Goal: Task Accomplishment & Management: Use online tool/utility

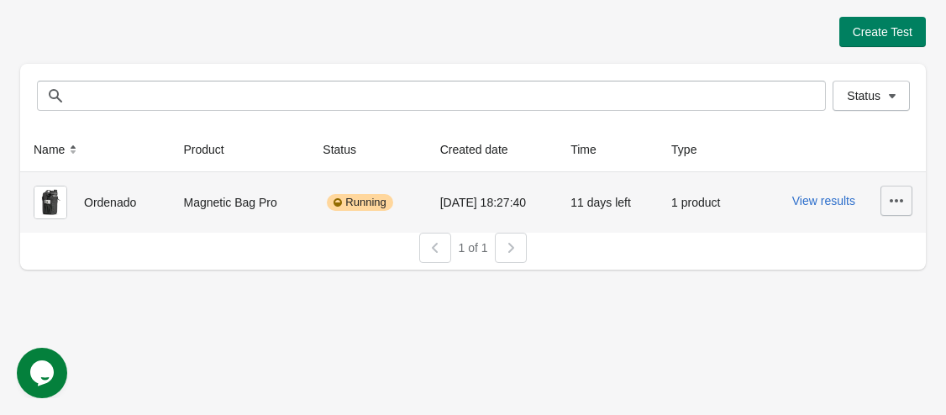
click at [887, 199] on button "button" at bounding box center [896, 201] width 32 height 30
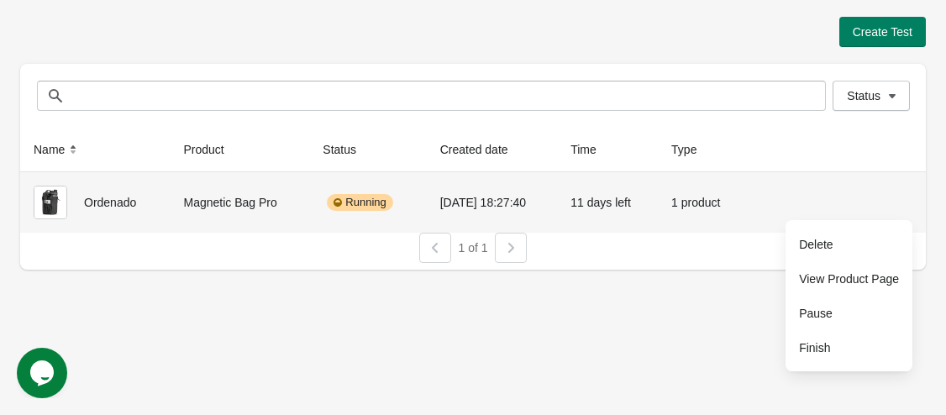
drag, startPoint x: 842, startPoint y: 202, endPoint x: 670, endPoint y: 320, distance: 208.3
click at [670, 320] on div "Create Test Status Status Name Product Status Created date Time Type Ordenado M…" at bounding box center [473, 207] width 946 height 415
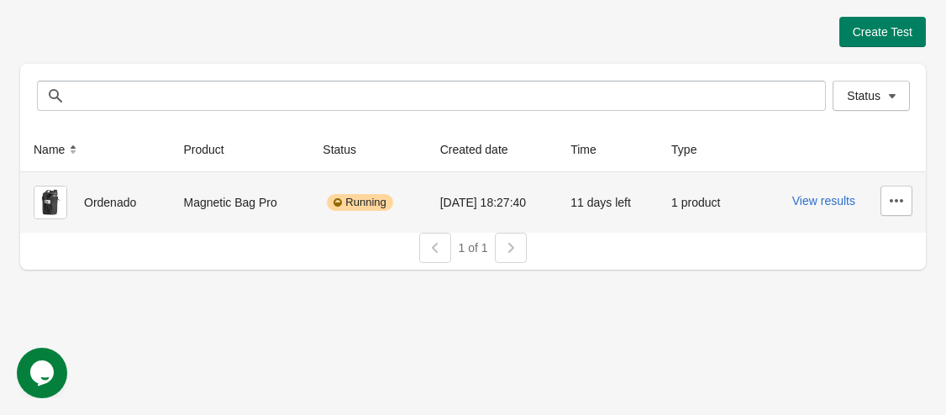
click at [445, 196] on div "[DATE] 18:27:40" at bounding box center [492, 203] width 104 height 34
click at [897, 192] on button "button" at bounding box center [896, 201] width 32 height 30
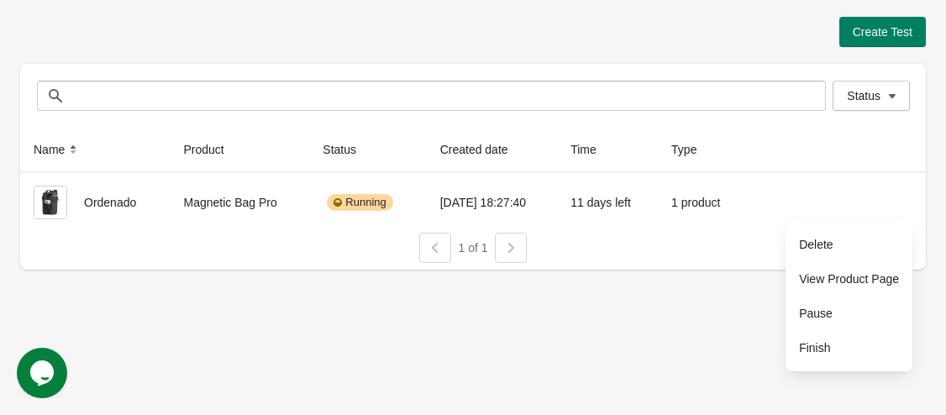
click at [515, 278] on div "Create Test Status Status Name Product Status Created date Time Type Ordenado M…" at bounding box center [473, 207] width 946 height 415
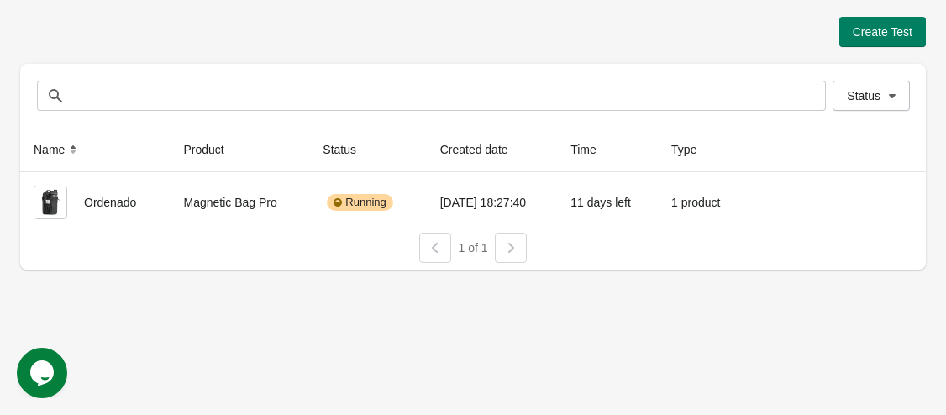
click at [521, 246] on div at bounding box center [511, 248] width 32 height 30
drag, startPoint x: 39, startPoint y: 155, endPoint x: 103, endPoint y: 186, distance: 71.8
click at [43, 160] on button "Name" at bounding box center [57, 149] width 61 height 30
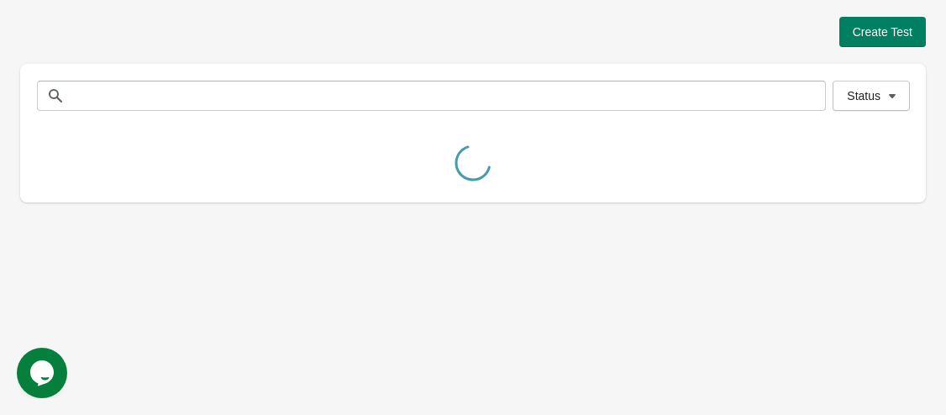
click at [129, 196] on div at bounding box center [473, 165] width 906 height 75
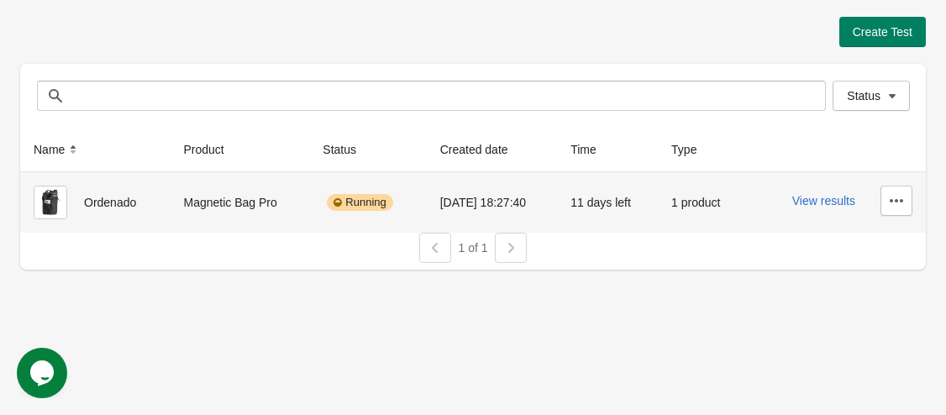
drag, startPoint x: 95, startPoint y: 197, endPoint x: 64, endPoint y: 202, distance: 31.5
click at [95, 198] on div "Ordenado" at bounding box center [96, 203] width 124 height 34
click at [64, 202] on img at bounding box center [51, 203] width 34 height 34
click at [402, 203] on div "Running" at bounding box center [368, 203] width 90 height 34
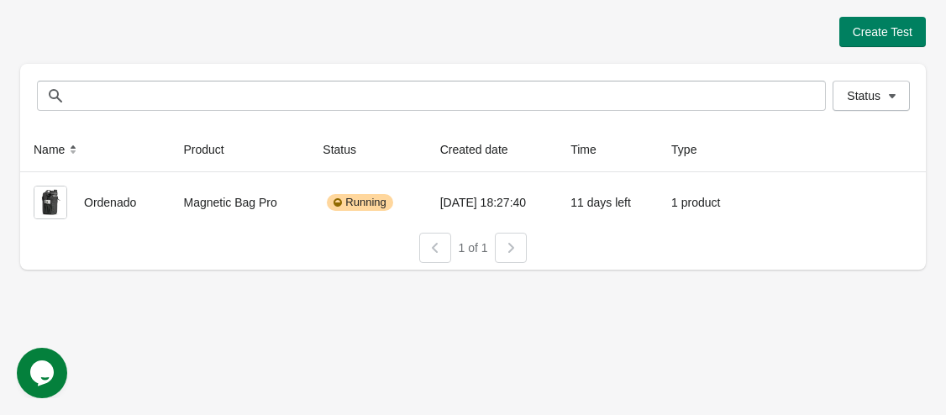
click at [503, 240] on div at bounding box center [511, 248] width 32 height 30
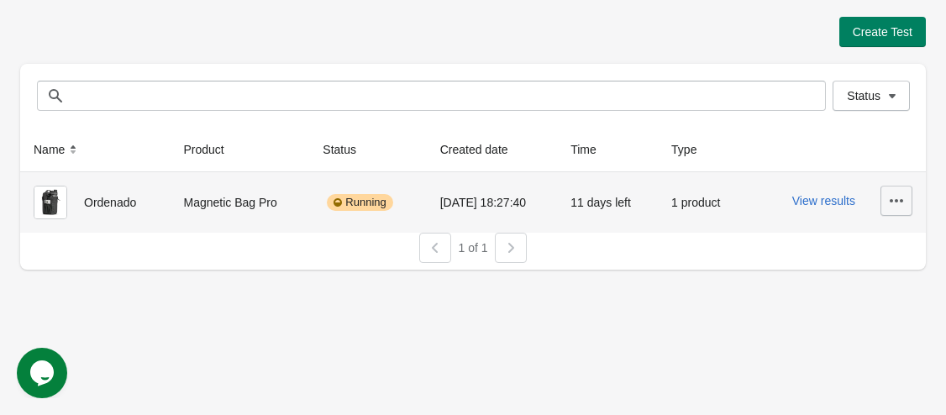
click at [908, 207] on button "button" at bounding box center [896, 201] width 32 height 30
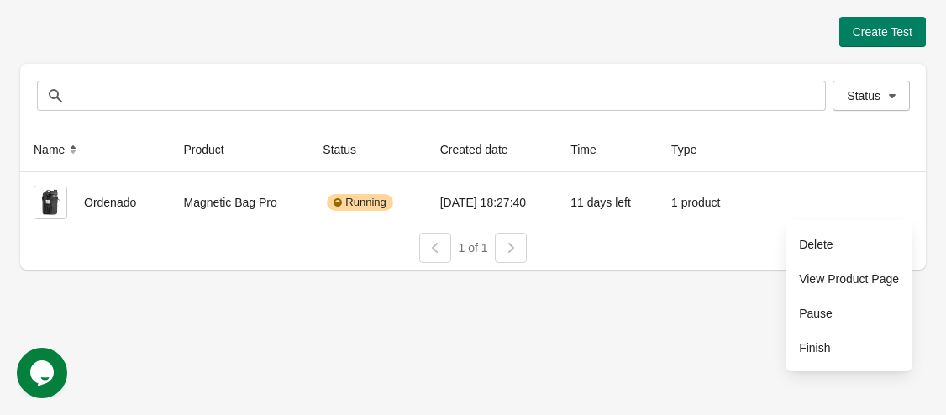
click at [601, 326] on div "Create Test Status Status Name Product Status Created date Time Type Ordenado M…" at bounding box center [473, 207] width 946 height 415
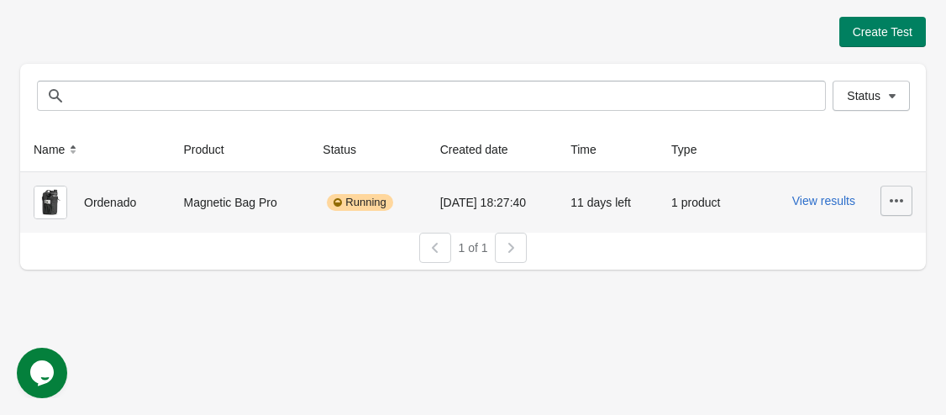
click at [892, 202] on icon "button" at bounding box center [896, 200] width 17 height 17
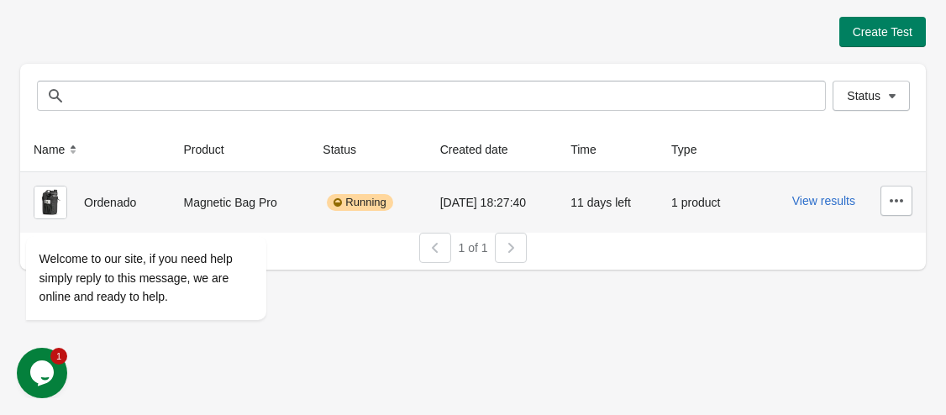
click at [339, 192] on div "Running" at bounding box center [368, 203] width 90 height 34
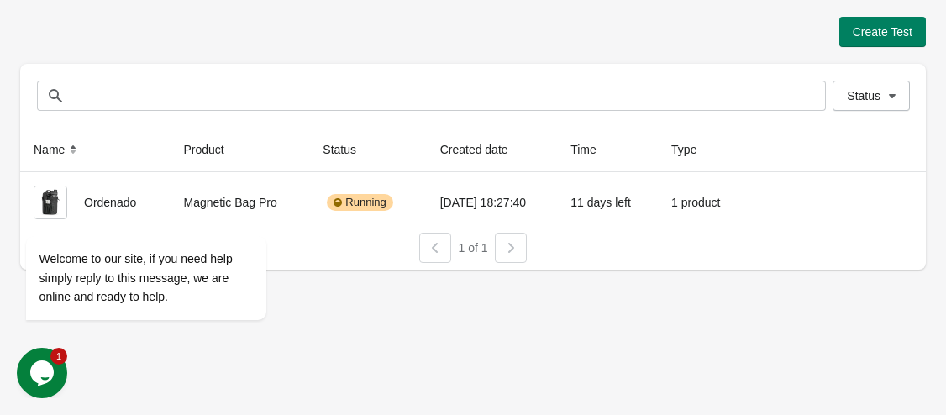
click at [508, 252] on div at bounding box center [511, 248] width 32 height 30
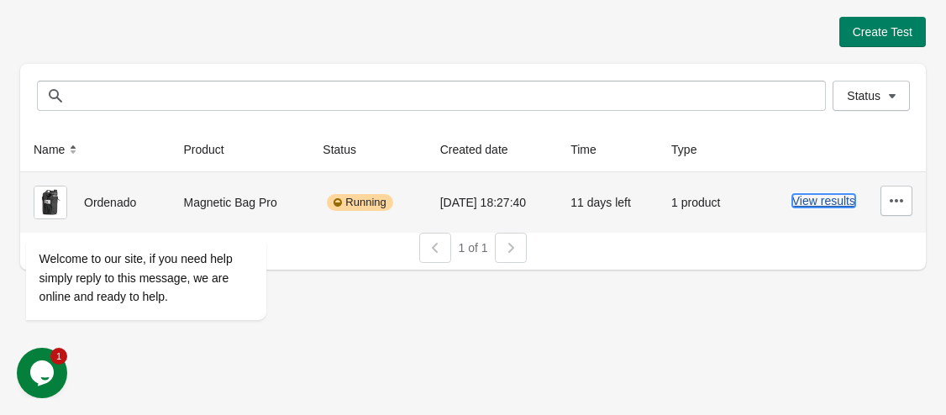
click at [817, 200] on button "View results" at bounding box center [823, 200] width 63 height 13
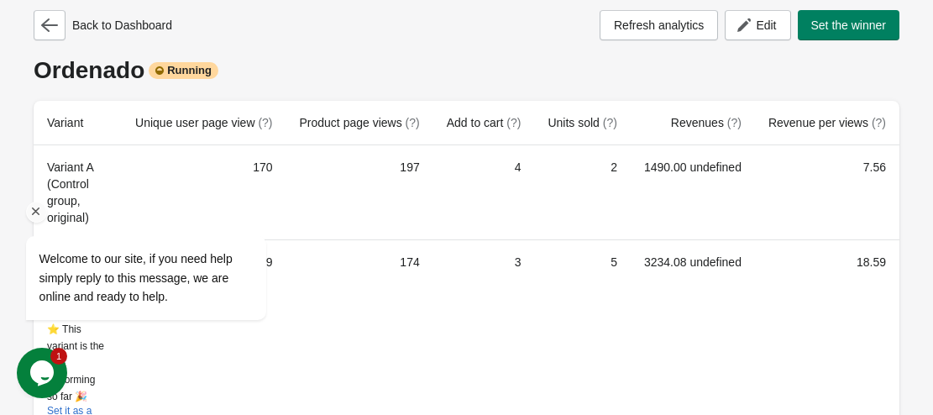
scroll to position [39, 0]
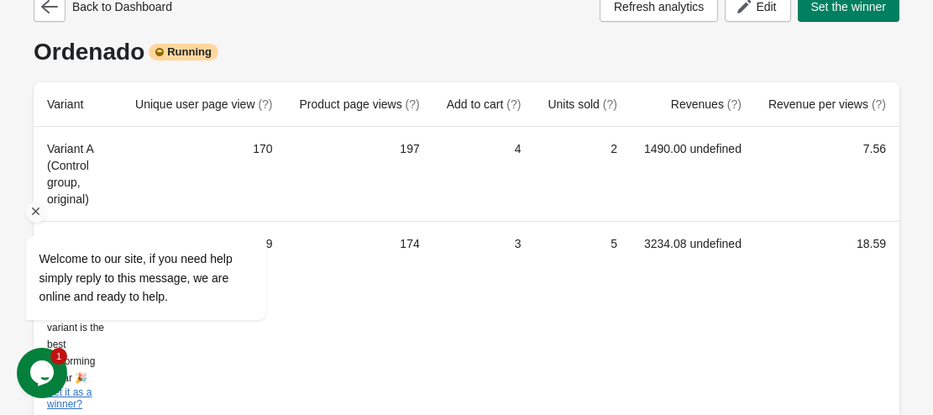
drag, startPoint x: 32, startPoint y: 215, endPoint x: 360, endPoint y: 276, distance: 333.2
click at [32, 215] on icon "Chat attention grabber" at bounding box center [36, 211] width 15 height 15
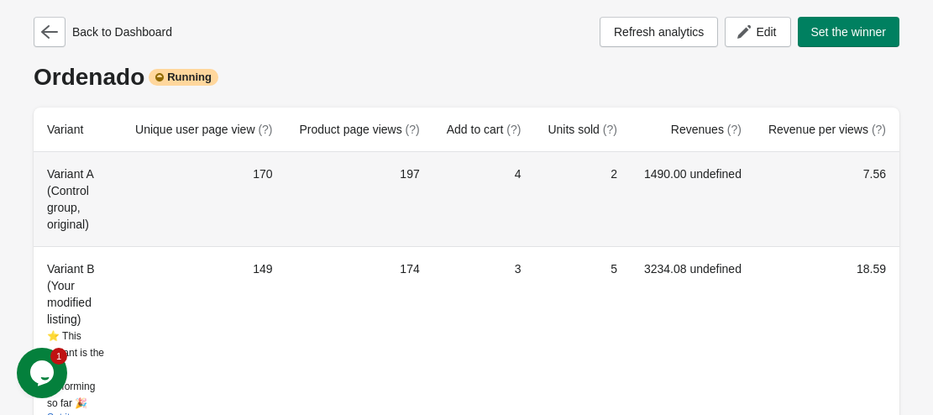
scroll to position [0, 0]
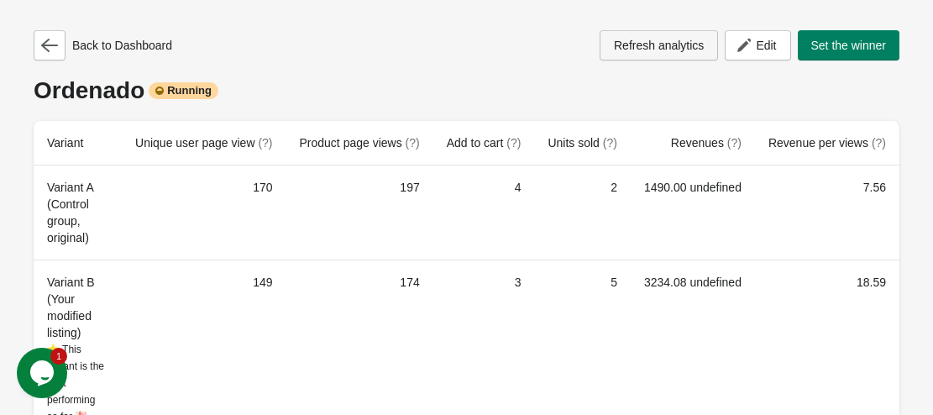
click at [696, 56] on button "Refresh analytics" at bounding box center [659, 45] width 118 height 30
click at [744, 48] on icon "button" at bounding box center [744, 45] width 17 height 17
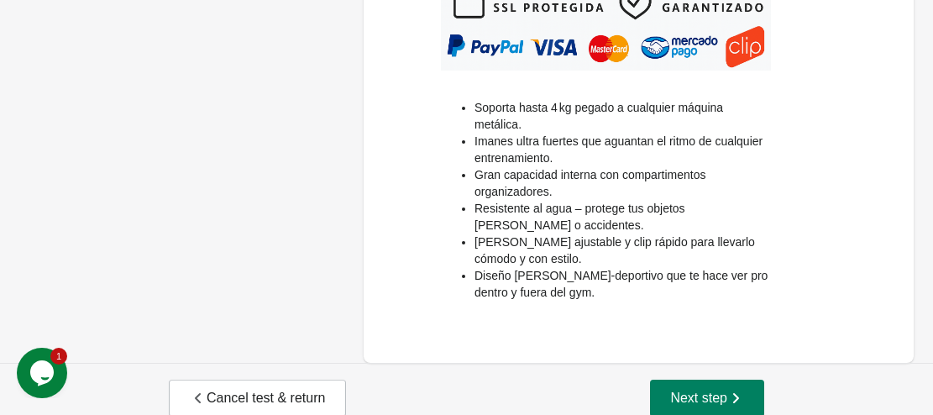
scroll to position [280, 0]
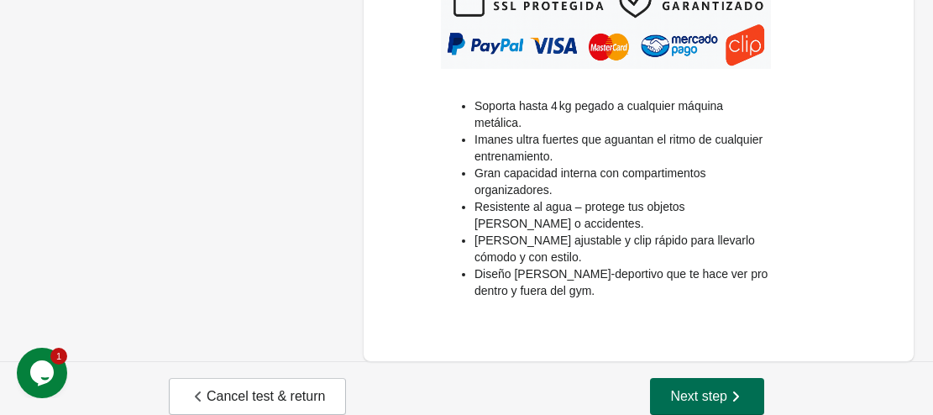
click at [717, 378] on button "Next step" at bounding box center [707, 396] width 114 height 37
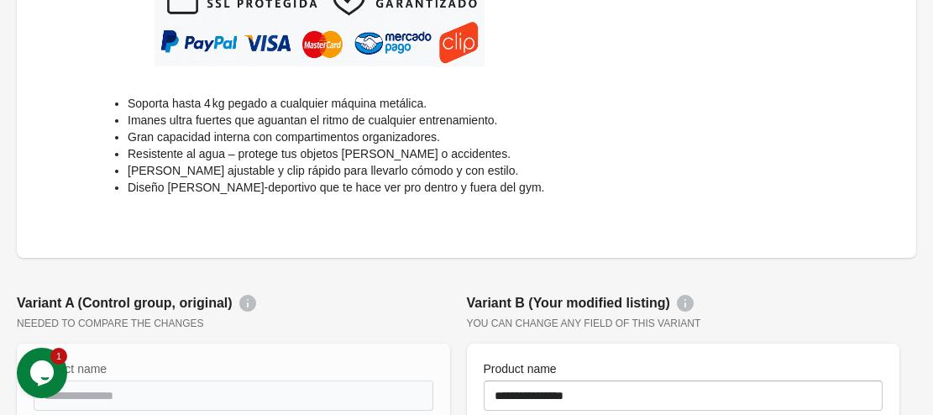
scroll to position [0, 0]
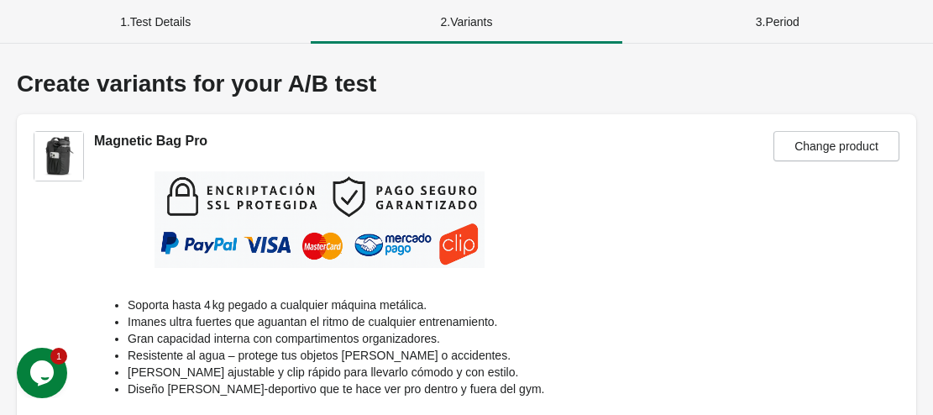
click at [824, 27] on div "3 . Period" at bounding box center [778, 22] width 311 height 44
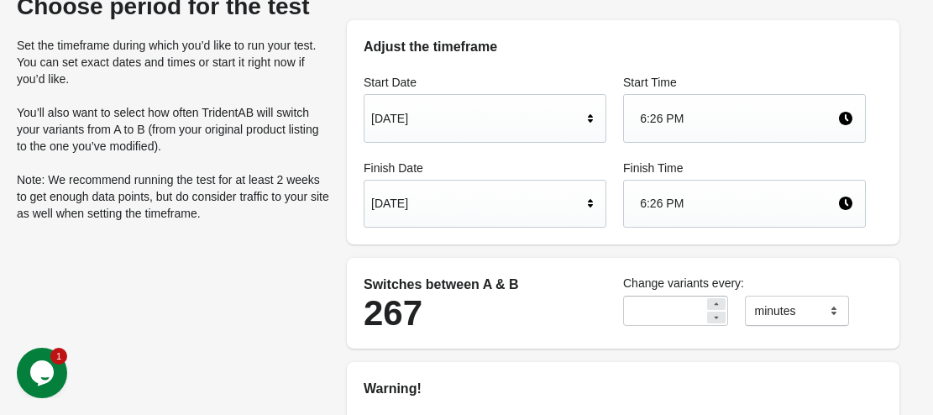
scroll to position [302, 0]
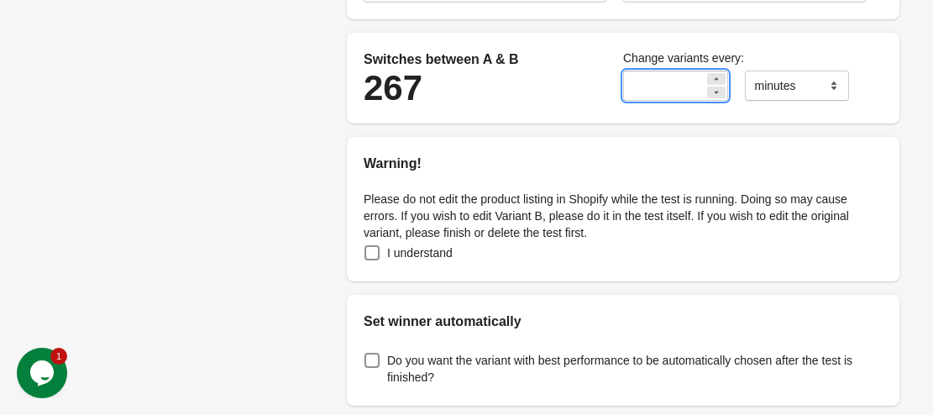
click at [697, 92] on input "**" at bounding box center [663, 86] width 81 height 30
drag, startPoint x: 671, startPoint y: 89, endPoint x: 607, endPoint y: 97, distance: 64.3
click at [607, 97] on div "Switches between A & B 267 Change variants every: ** ******* ***** **** minutes" at bounding box center [614, 78] width 519 height 74
type input "*"
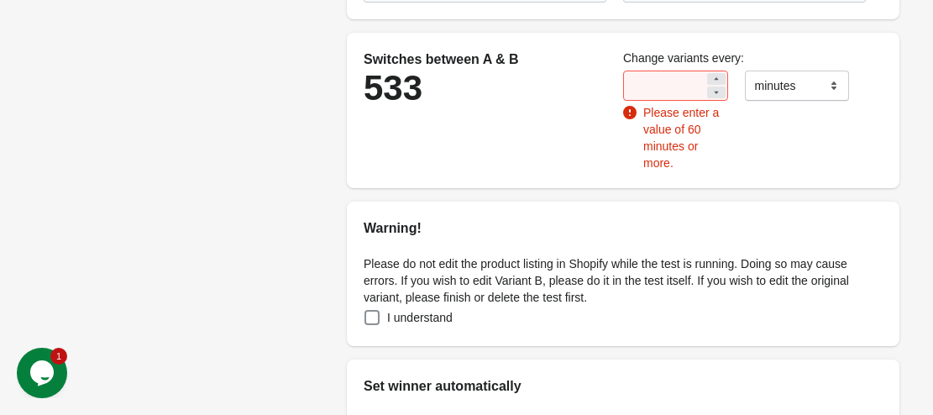
click at [607, 97] on div "Switches between A & B 533" at bounding box center [485, 78] width 260 height 74
click at [665, 86] on input "**" at bounding box center [663, 86] width 81 height 30
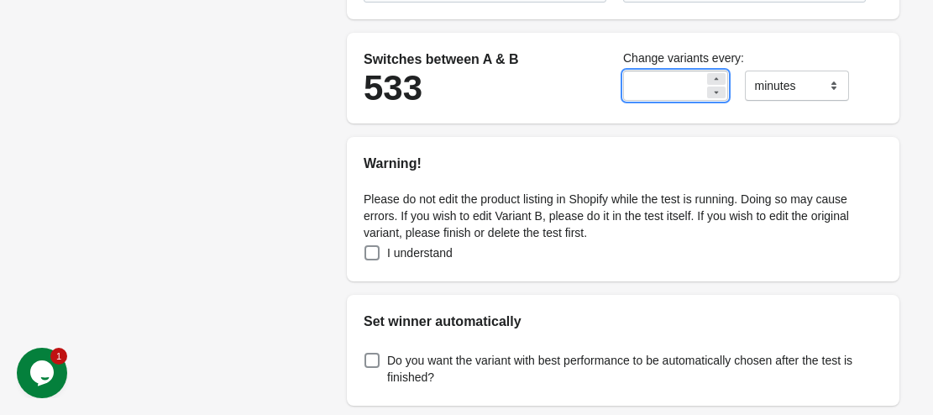
click at [665, 86] on input "**" at bounding box center [663, 86] width 81 height 30
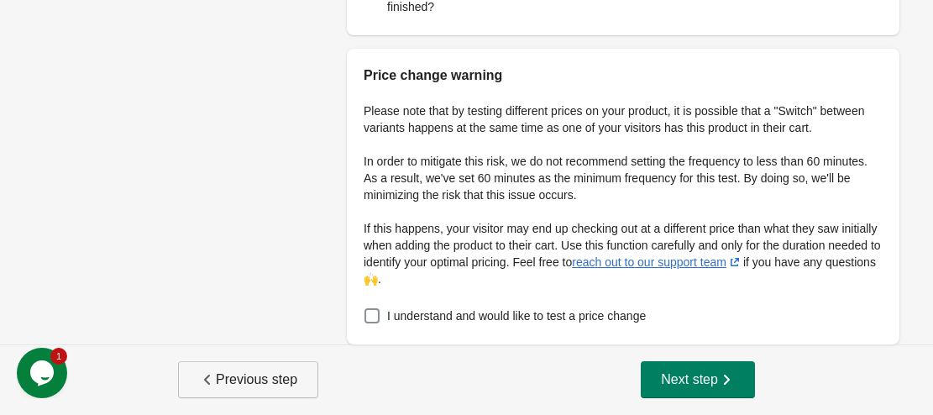
type input "**"
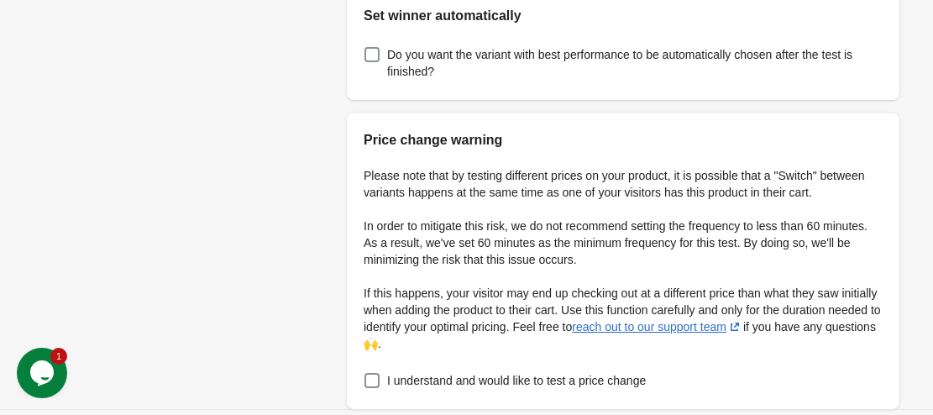
scroll to position [738, 0]
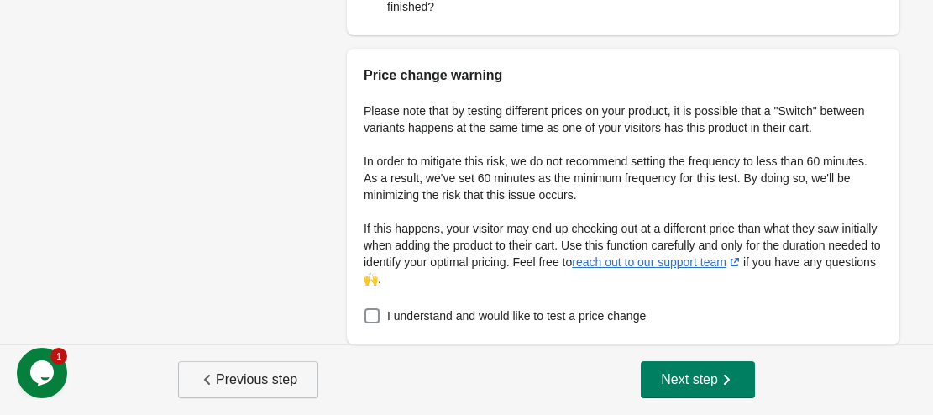
click at [236, 373] on span "Previous step" at bounding box center [248, 379] width 98 height 17
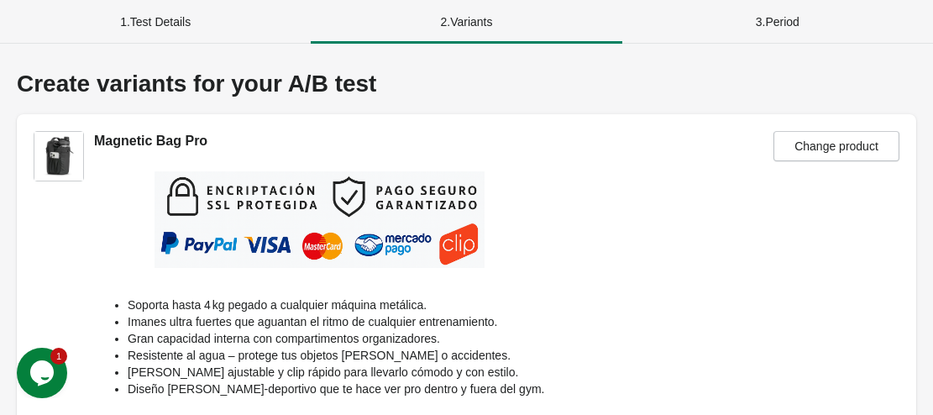
click at [752, 27] on div "3 . Period" at bounding box center [778, 22] width 311 height 44
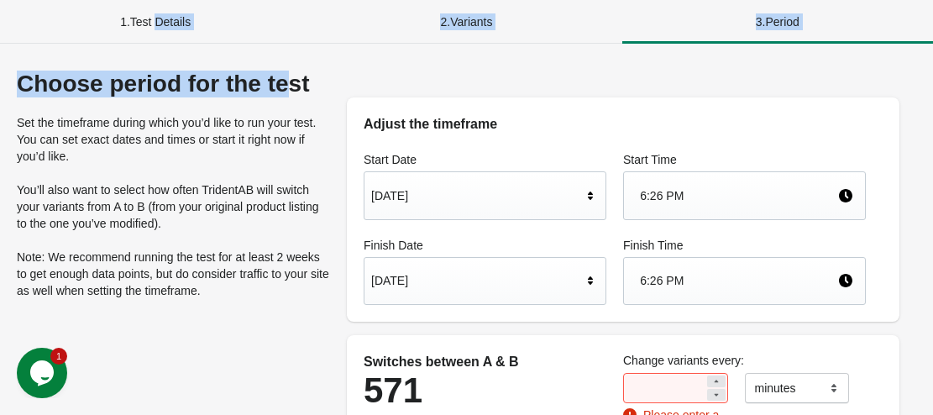
drag, startPoint x: 160, startPoint y: 25, endPoint x: 797, endPoint y: 286, distance: 689.1
click at [392, 81] on div "1 . Test Details 2 . Variants 3 . Period Choose period for the test Set the tim…" at bounding box center [466, 207] width 933 height 415
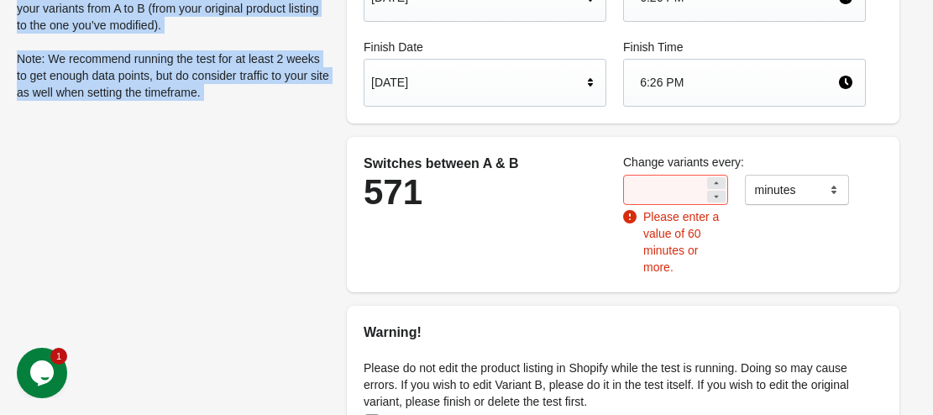
scroll to position [202, 0]
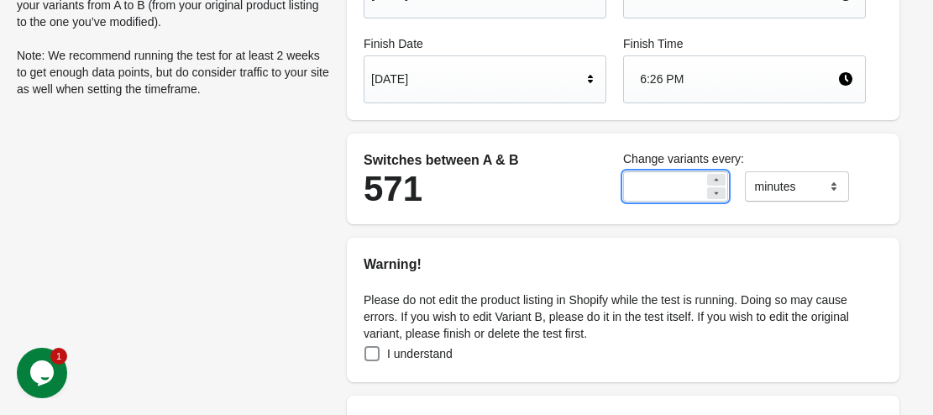
click at [670, 185] on input "**" at bounding box center [663, 186] width 81 height 30
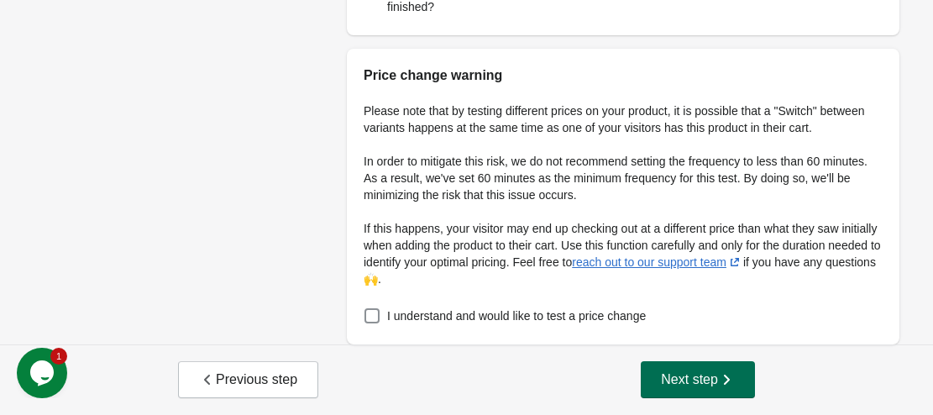
type input "**"
click at [717, 390] on button "Next step" at bounding box center [698, 379] width 114 height 37
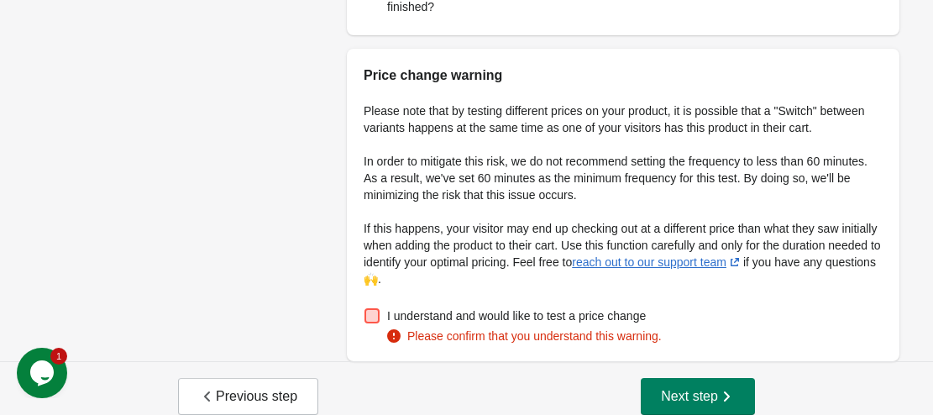
click at [418, 318] on span "I understand and would like to test a price change" at bounding box center [516, 315] width 259 height 17
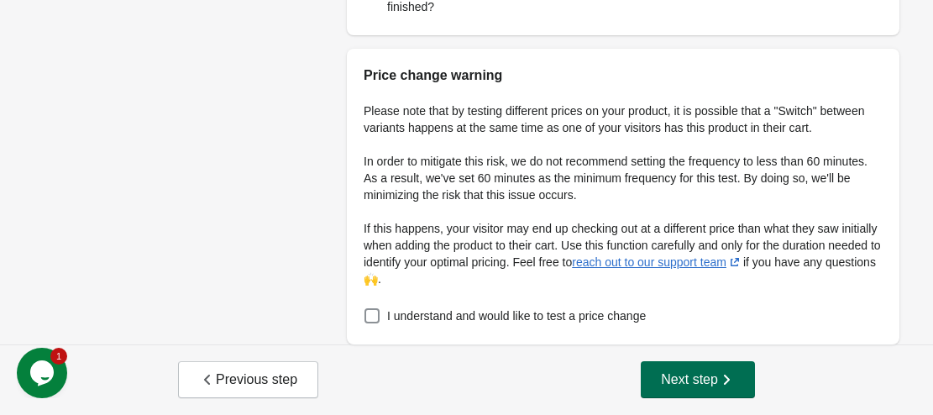
click at [690, 369] on button "Next step" at bounding box center [698, 379] width 114 height 37
click at [707, 380] on span "Next step" at bounding box center [698, 379] width 74 height 17
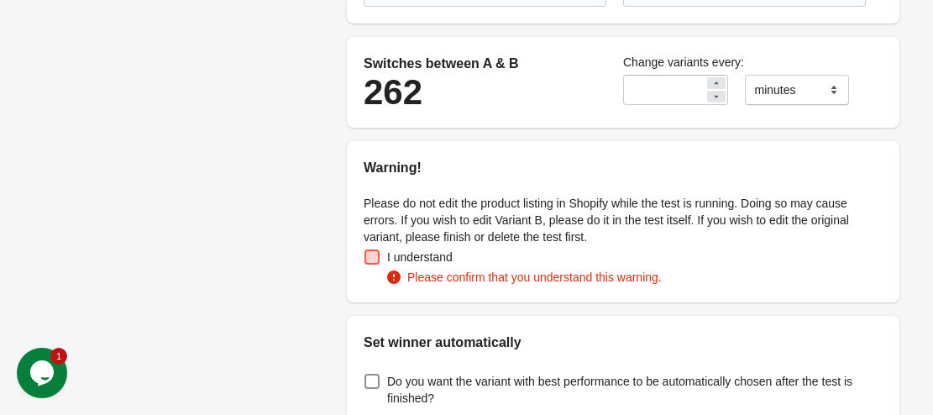
scroll to position [286, 0]
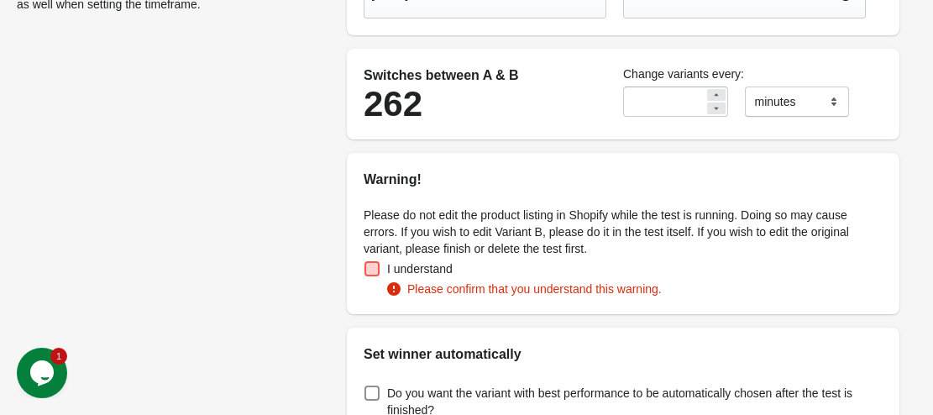
click at [418, 267] on span "I understand" at bounding box center [420, 268] width 66 height 17
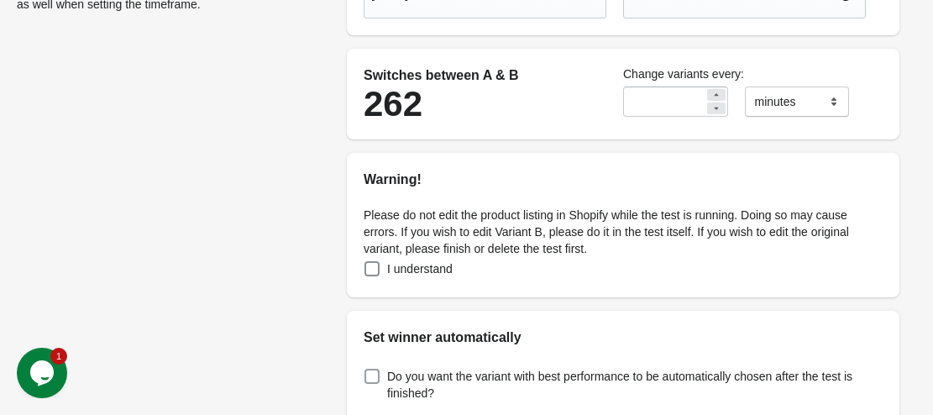
scroll to position [673, 0]
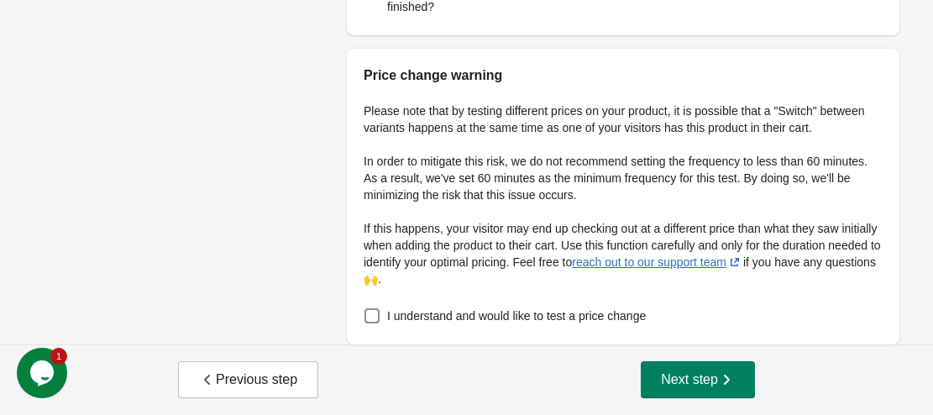
click at [679, 360] on div "Previous step Next step" at bounding box center [466, 379] width 933 height 71
click at [681, 376] on span "Next step" at bounding box center [698, 379] width 74 height 17
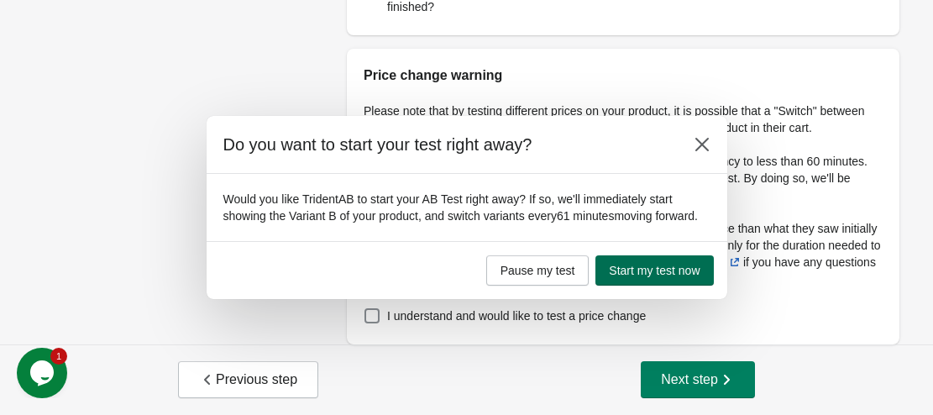
click at [648, 273] on span "Start my test now" at bounding box center [654, 270] width 91 height 13
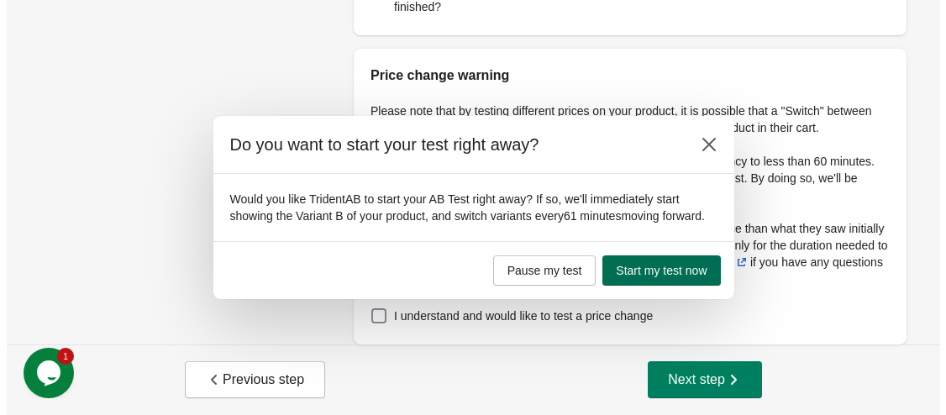
scroll to position [0, 0]
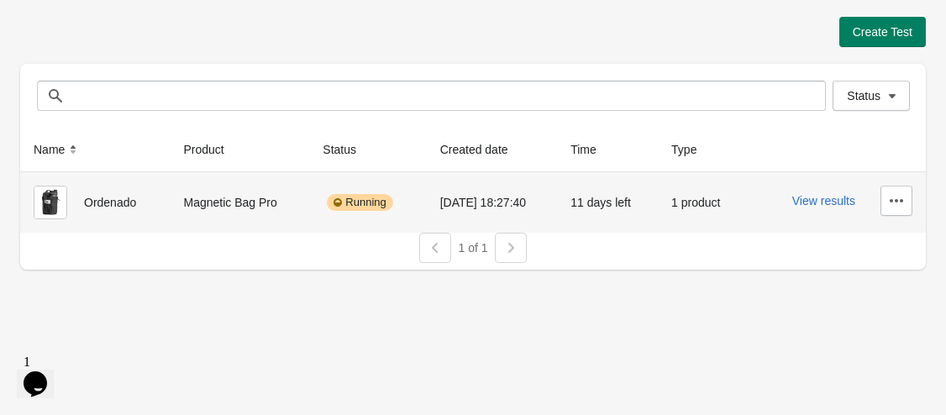
click at [352, 188] on div "Running" at bounding box center [368, 203] width 90 height 34
click at [844, 197] on button "View results" at bounding box center [823, 200] width 63 height 13
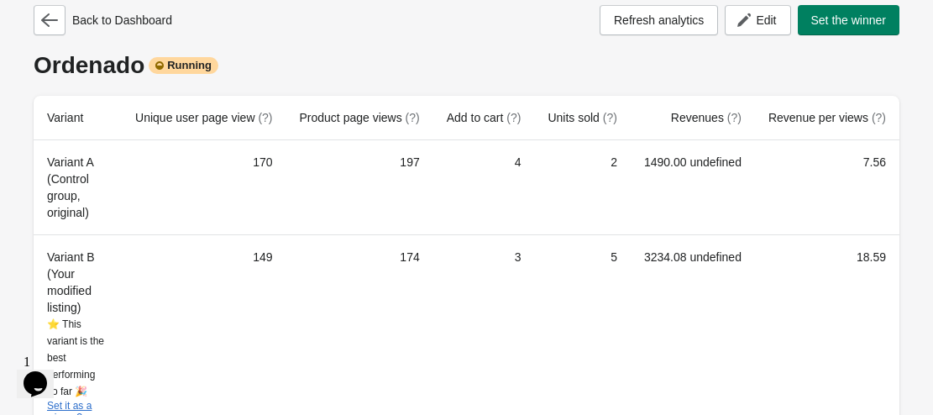
scroll to position [39, 0]
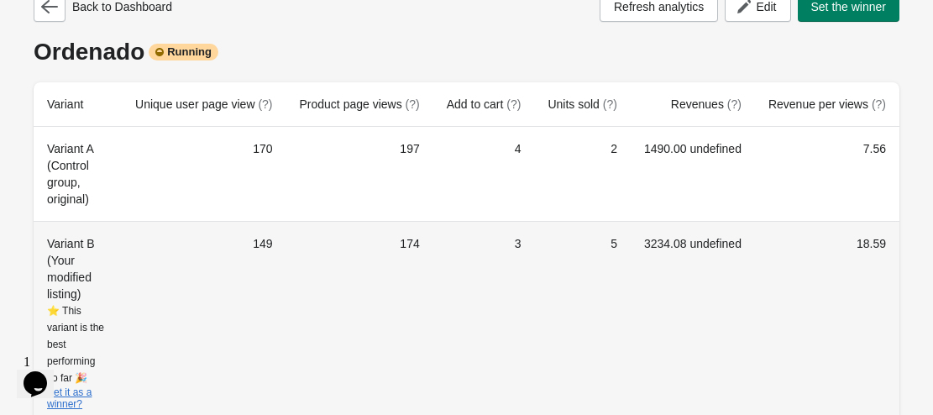
click at [108, 263] on div "Variant B (Your modified listing) ⭐ This variant is the best performing so far …" at bounding box center [77, 323] width 61 height 177
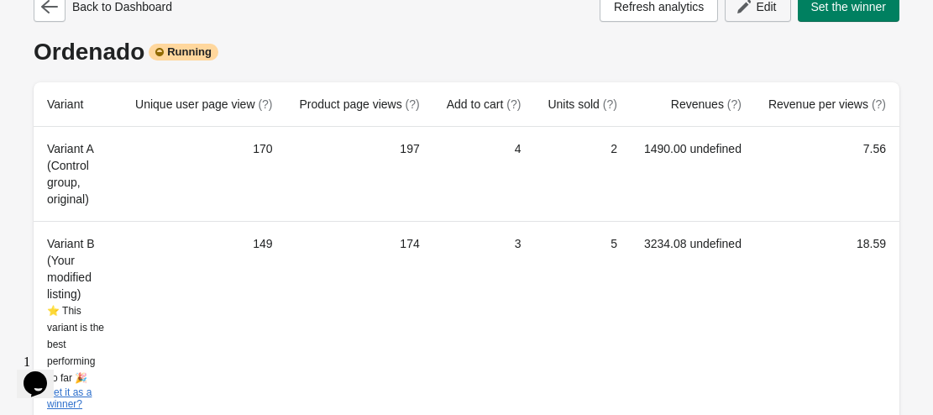
click at [762, 17] on button "Edit" at bounding box center [758, 7] width 66 height 30
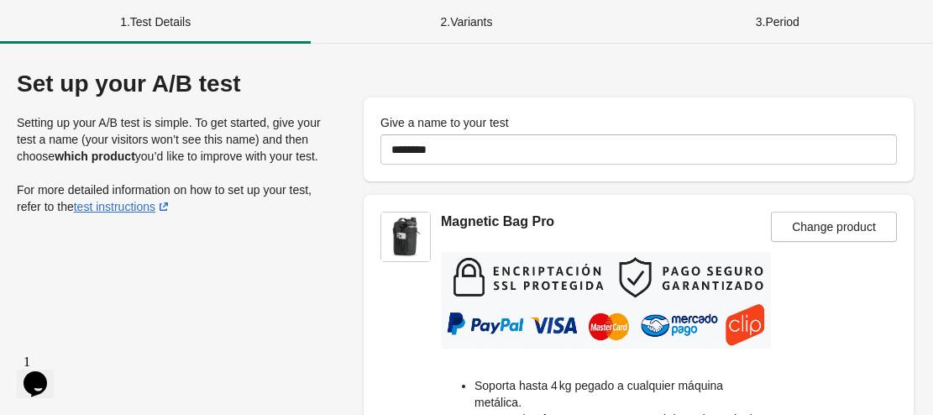
click at [523, 20] on div "2 . Variants" at bounding box center [466, 22] width 311 height 44
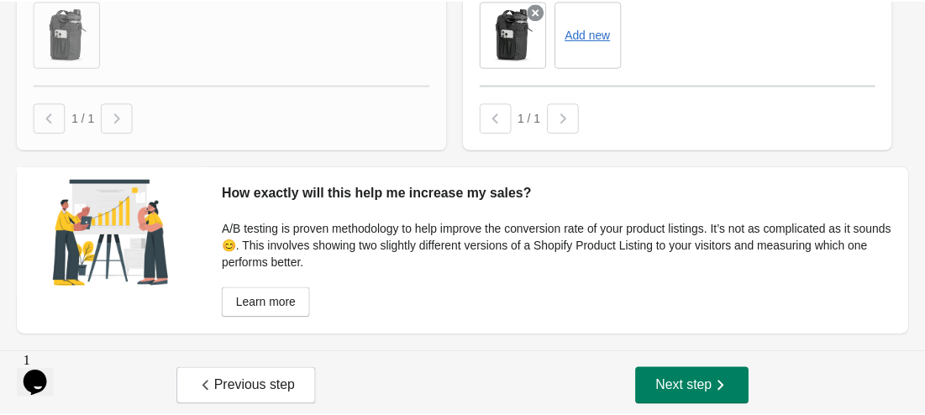
scroll to position [1176, 0]
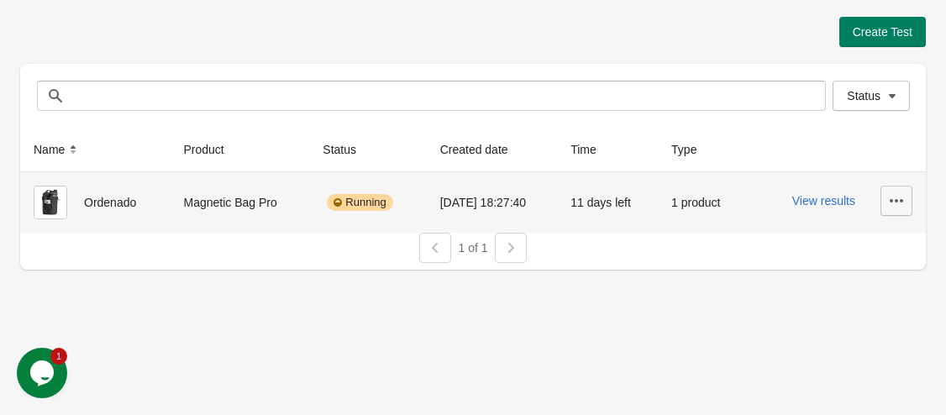
click at [886, 204] on button "button" at bounding box center [896, 201] width 32 height 30
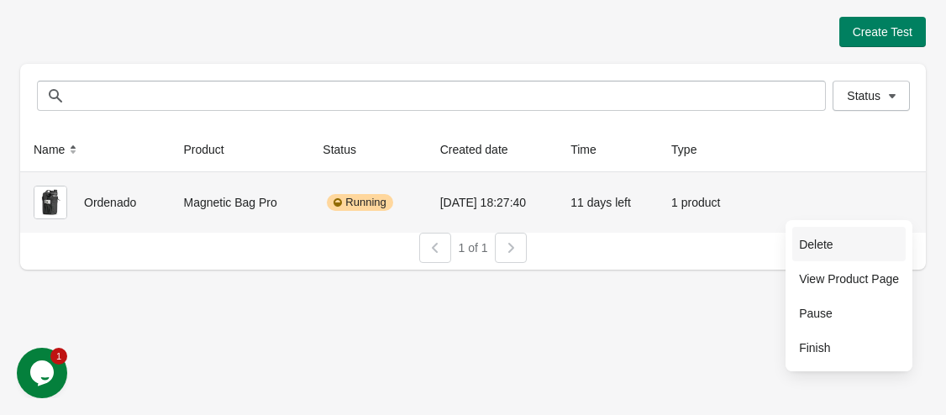
click at [854, 241] on span "Delete" at bounding box center [849, 244] width 100 height 17
click at [826, 244] on span "Delete" at bounding box center [849, 244] width 100 height 17
click at [817, 243] on span "Delete" at bounding box center [849, 244] width 100 height 17
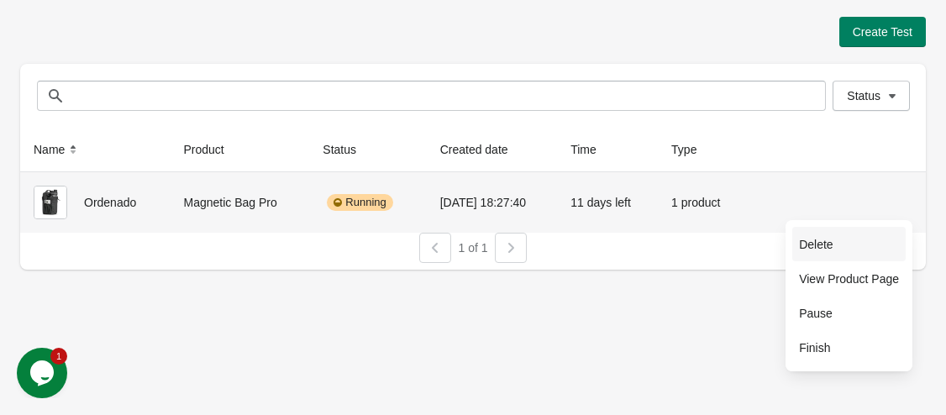
click at [817, 243] on span "Delete" at bounding box center [849, 244] width 100 height 17
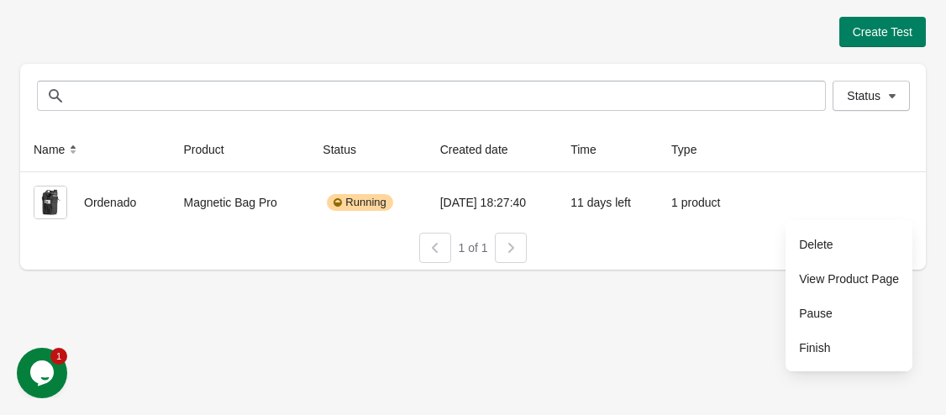
drag, startPoint x: 524, startPoint y: 261, endPoint x: 526, endPoint y: 271, distance: 9.4
click at [525, 264] on div "Name Product Status Created date Time Type Ordenado Magnetic Bag Pro Running 8/…" at bounding box center [473, 199] width 906 height 142
click at [535, 290] on div "Create Test Status Status Name Product Status Created date Time Type Ordenado M…" at bounding box center [473, 207] width 946 height 415
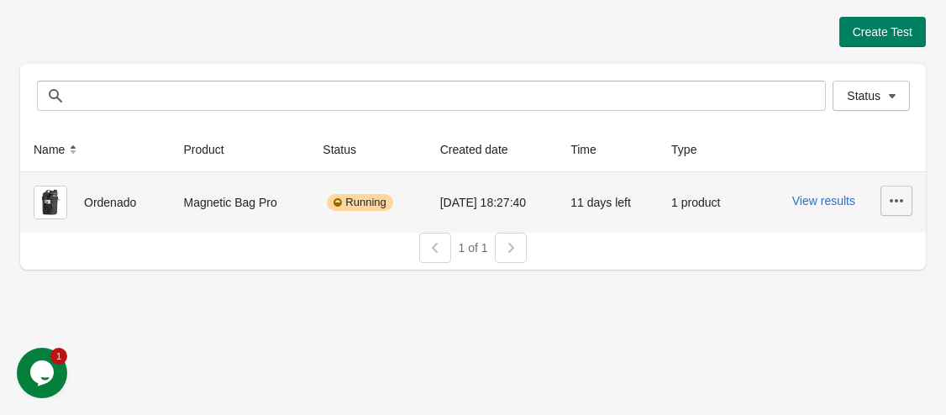
click at [902, 200] on icon "button" at bounding box center [896, 200] width 13 height 3
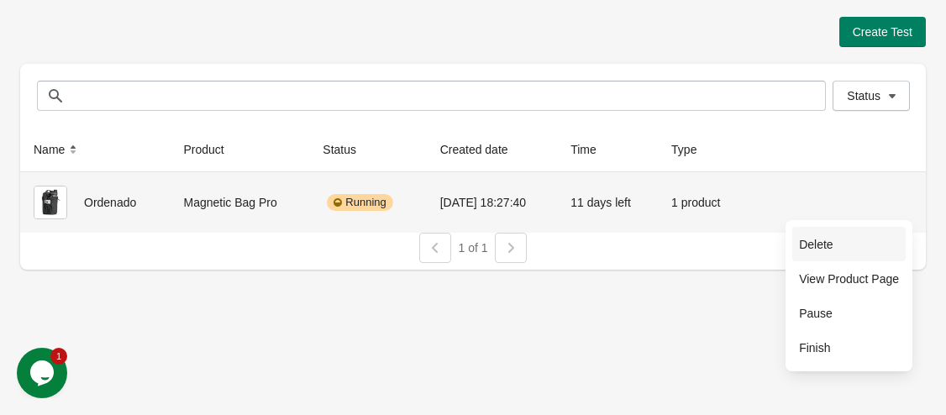
click at [861, 242] on span "Delete" at bounding box center [849, 244] width 100 height 17
click at [810, 353] on span "Finish" at bounding box center [849, 347] width 100 height 17
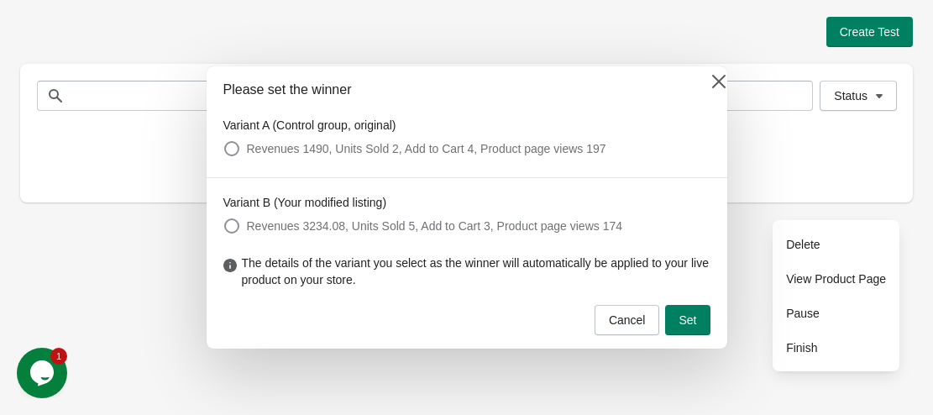
drag, startPoint x: 337, startPoint y: 206, endPoint x: 342, endPoint y: 223, distance: 17.5
click at [338, 210] on legend "Variant B (Your modified listing)" at bounding box center [305, 202] width 164 height 17
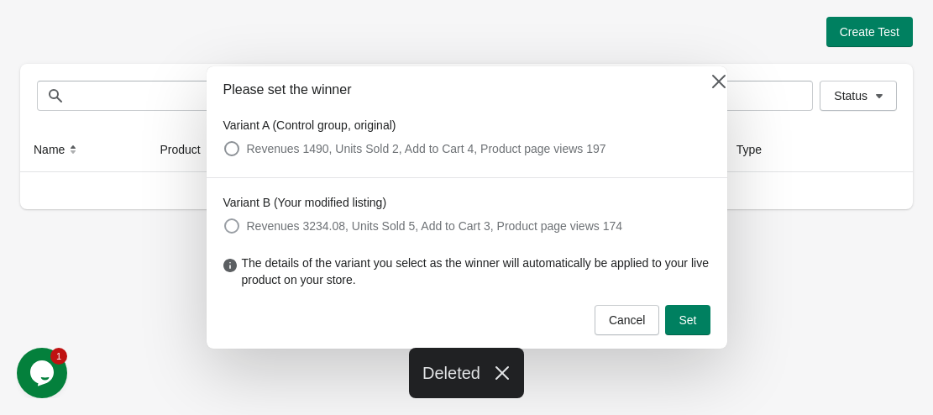
click at [342, 223] on span "Revenues 3234.08, Units Sold 5, Add to Cart 3, Product page views 174" at bounding box center [435, 226] width 376 height 17
click at [361, 151] on span "Revenues 1490, Units Sold 2, Add to Cart 4, Product page views 197" at bounding box center [427, 148] width 360 height 17
click at [364, 229] on span "Revenues 3234.08, Units Sold 5, Add to Cart 3, Product page views 174" at bounding box center [435, 226] width 376 height 17
click at [392, 151] on span "Revenues 1490, Units Sold 2, Add to Cart 4, Product page views 197" at bounding box center [427, 148] width 360 height 17
click at [647, 328] on button "Cancel" at bounding box center [628, 320] width 66 height 30
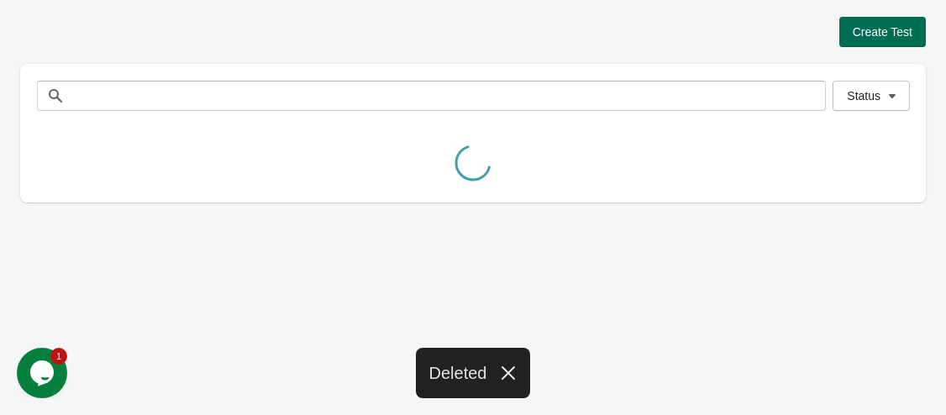
click at [877, 32] on span "Create Test" at bounding box center [883, 31] width 60 height 13
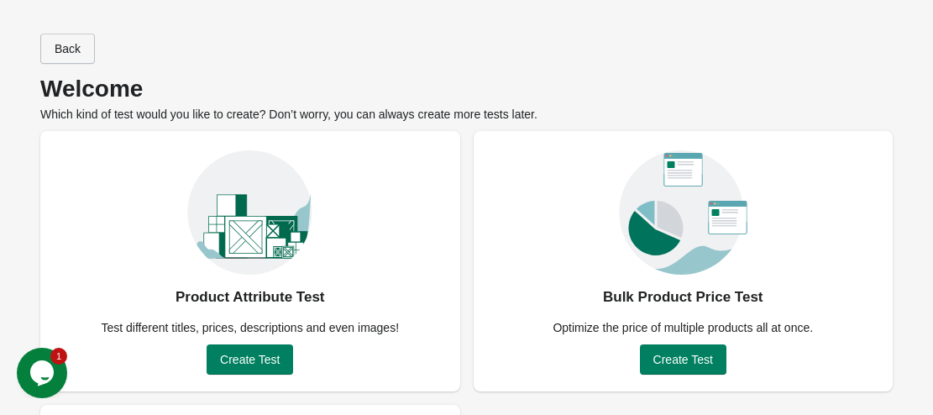
click at [88, 54] on button "Back" at bounding box center [67, 49] width 55 height 30
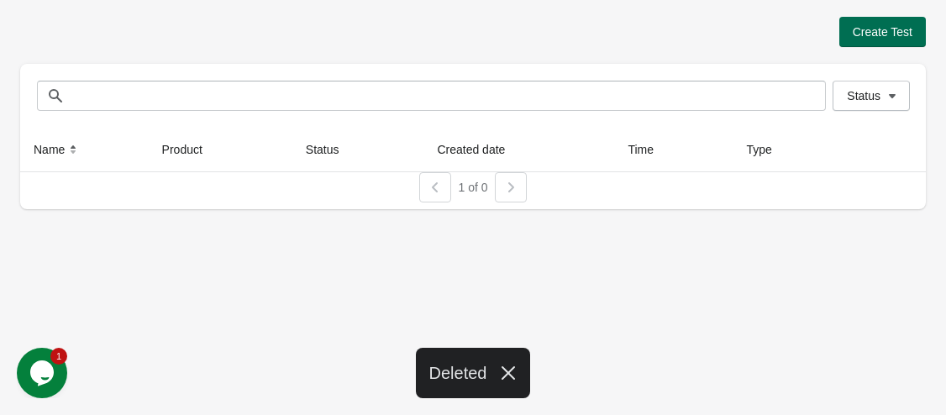
click at [865, 37] on span "Create Test" at bounding box center [883, 31] width 60 height 13
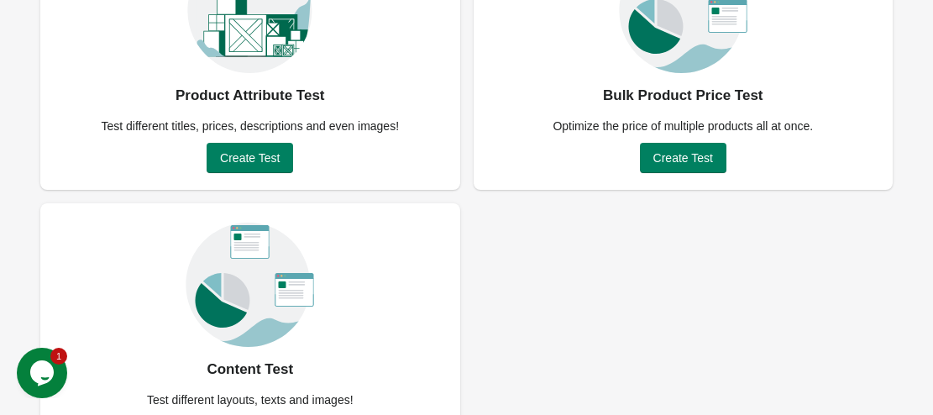
scroll to position [264, 0]
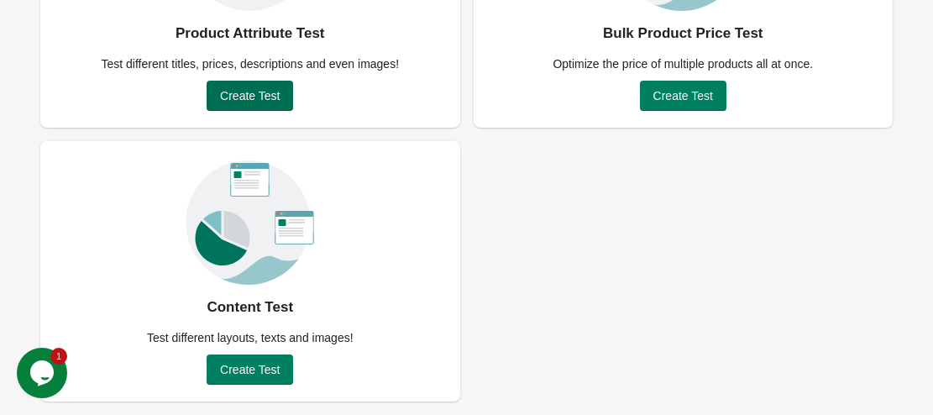
click at [230, 100] on span "Create Test" at bounding box center [250, 95] width 60 height 13
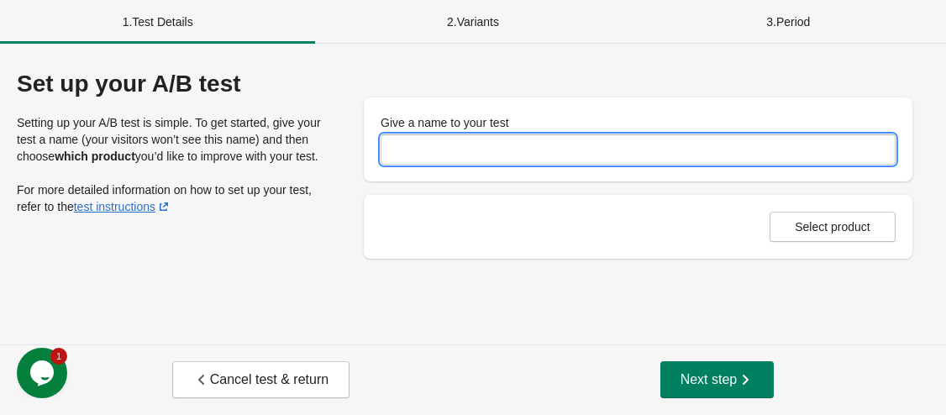
click at [448, 137] on input "Give a name to your test" at bounding box center [638, 149] width 515 height 30
type input "**"
click at [491, 159] on input "**" at bounding box center [638, 149] width 515 height 30
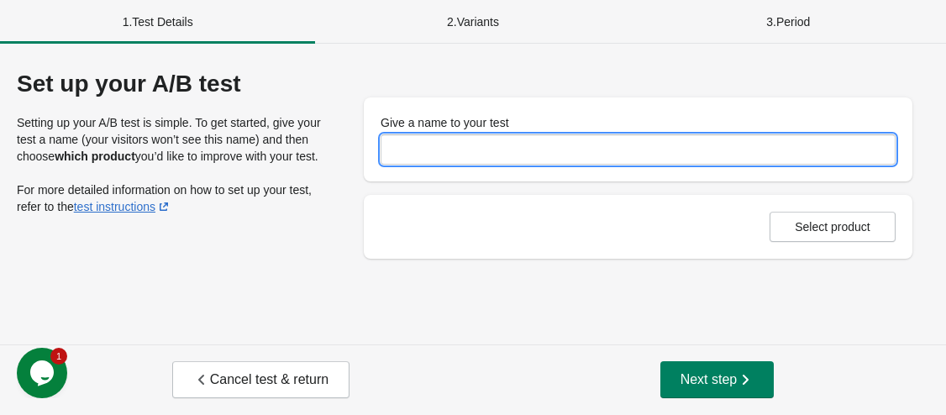
drag, startPoint x: 481, startPoint y: 215, endPoint x: 479, endPoint y: 199, distance: 16.2
click at [480, 216] on div "Select product" at bounding box center [638, 227] width 549 height 64
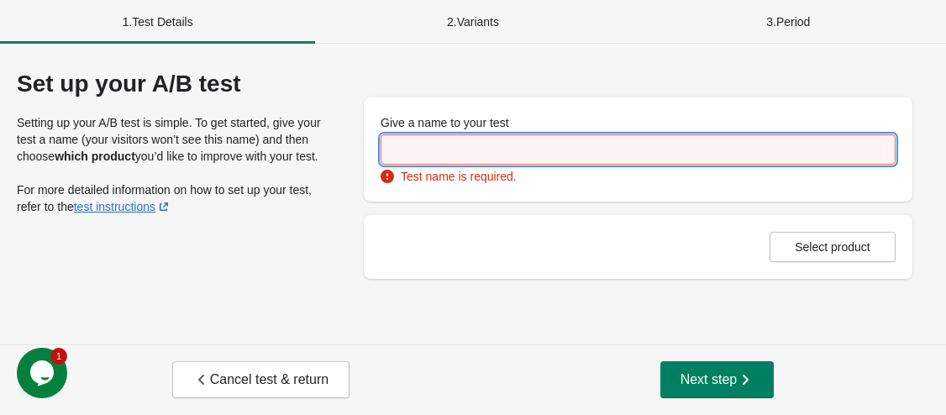
click at [486, 164] on input "Give a name to your test" at bounding box center [638, 149] width 515 height 30
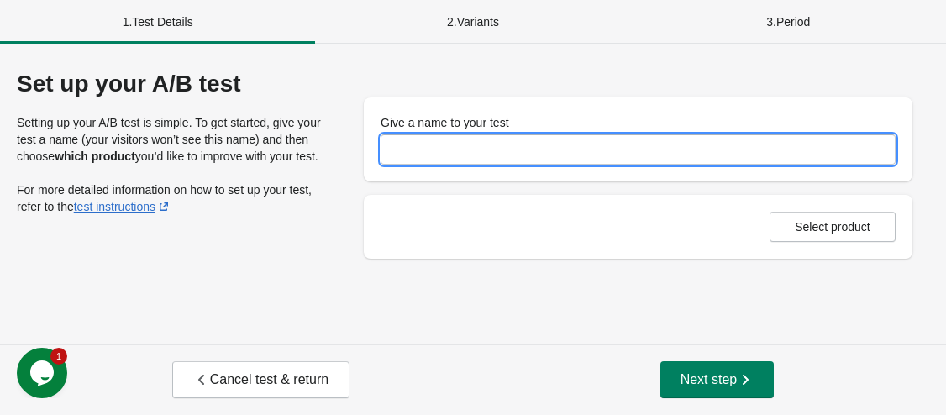
type input "**********"
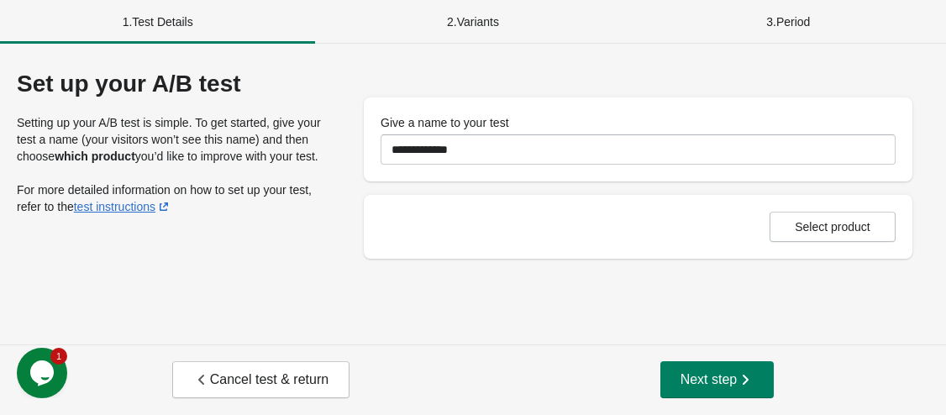
click at [483, 29] on div "2 . Variants" at bounding box center [472, 22] width 315 height 44
click at [820, 227] on span "Select product" at bounding box center [833, 226] width 76 height 13
click at [505, 37] on div "2 . Variants" at bounding box center [472, 22] width 315 height 44
click at [737, 383] on span "Next step" at bounding box center [718, 379] width 74 height 17
click at [817, 238] on button "Select product" at bounding box center [833, 227] width 126 height 30
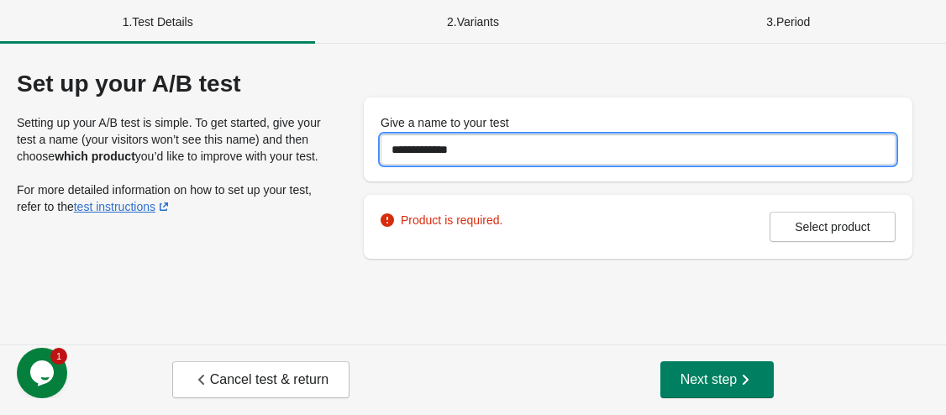
drag, startPoint x: 390, startPoint y: 150, endPoint x: 407, endPoint y: 164, distance: 22.2
click at [391, 152] on input "**********" at bounding box center [638, 149] width 515 height 30
click at [437, 213] on div "Product is required. Select product" at bounding box center [638, 227] width 549 height 64
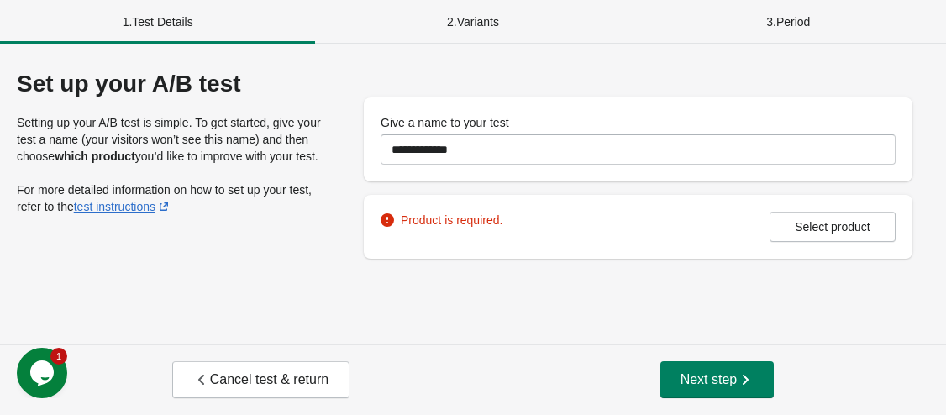
click at [539, 270] on div "**********" at bounding box center [473, 194] width 946 height 301
click at [849, 229] on span "Select product" at bounding box center [833, 226] width 76 height 13
click at [704, 400] on div "Cancel test & return Next step" at bounding box center [473, 379] width 946 height 71
click at [704, 382] on span "Next step" at bounding box center [718, 379] width 74 height 17
drag, startPoint x: 477, startPoint y: 34, endPoint x: 452, endPoint y: 23, distance: 27.5
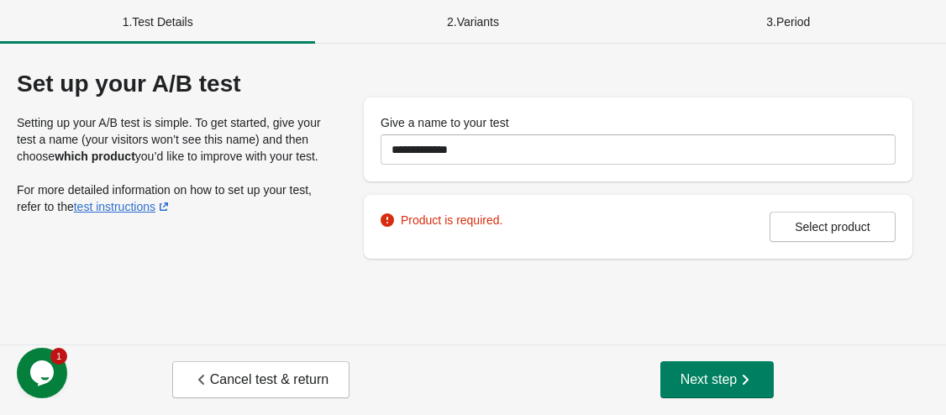
click at [477, 33] on div "2 . Variants" at bounding box center [472, 22] width 315 height 44
click at [452, 23] on div "2 . Variants" at bounding box center [472, 22] width 315 height 44
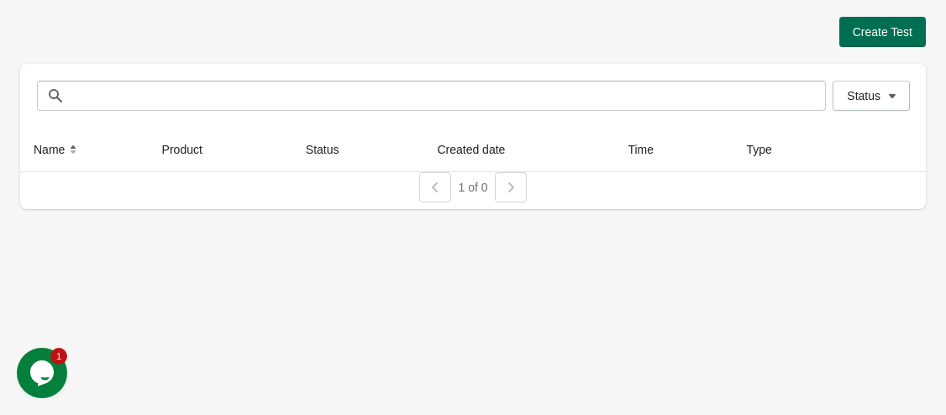
click at [894, 25] on span "Create Test" at bounding box center [883, 31] width 60 height 13
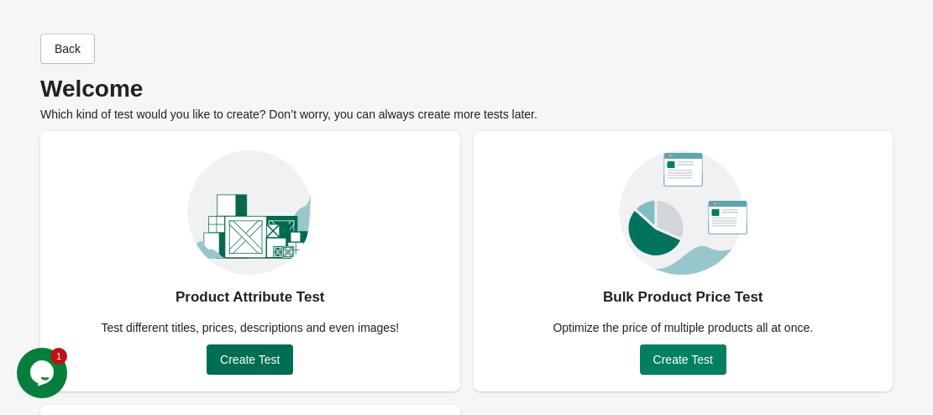
click at [278, 353] on span "Create Test" at bounding box center [250, 359] width 60 height 13
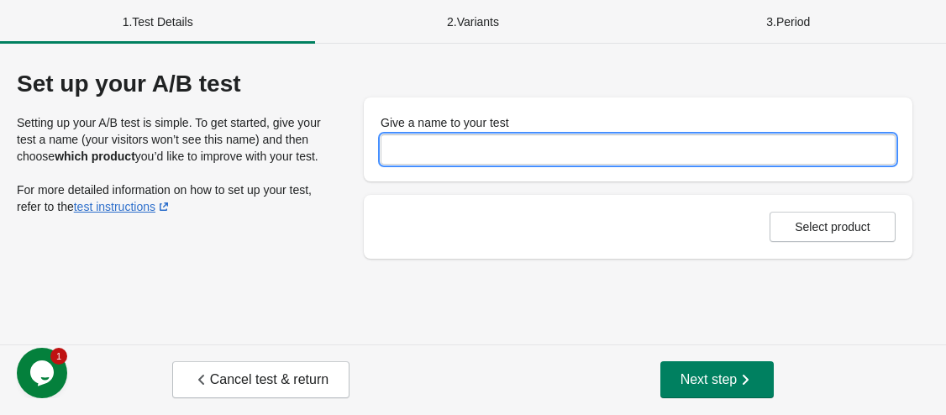
click at [428, 148] on input "Give a name to your test" at bounding box center [638, 149] width 515 height 30
type input "********"
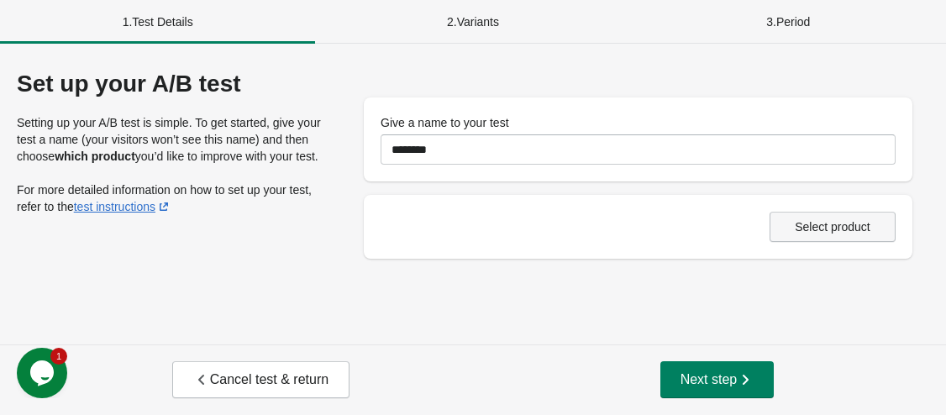
click at [824, 228] on span "Select product" at bounding box center [833, 226] width 76 height 13
click at [427, 30] on div "2 . Variants" at bounding box center [472, 22] width 315 height 44
click at [696, 389] on button "Next step" at bounding box center [717, 379] width 114 height 37
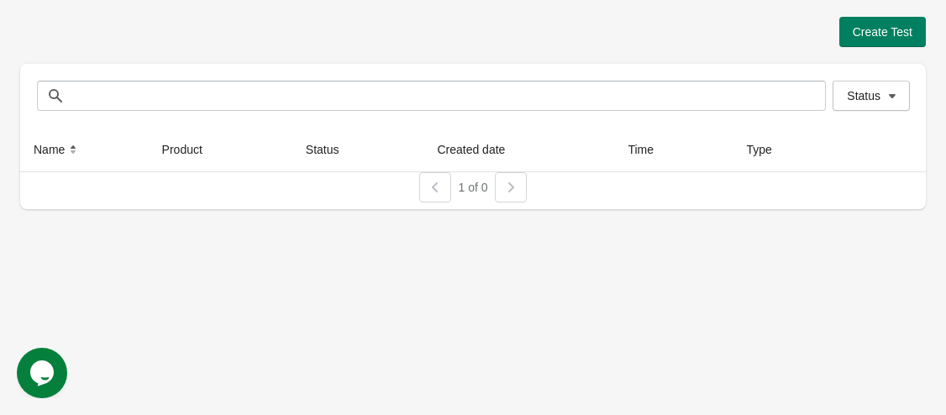
click at [890, 15] on div "Create Test Status Status Name Product Status Created date Time Type 1 of 0" at bounding box center [473, 108] width 906 height 216
click at [892, 36] on span "Create Test" at bounding box center [883, 31] width 60 height 13
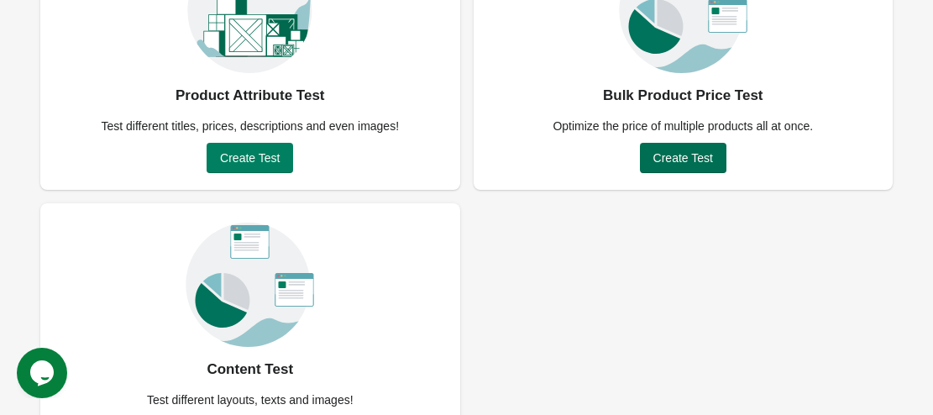
click at [700, 151] on span "Create Test" at bounding box center [684, 157] width 60 height 13
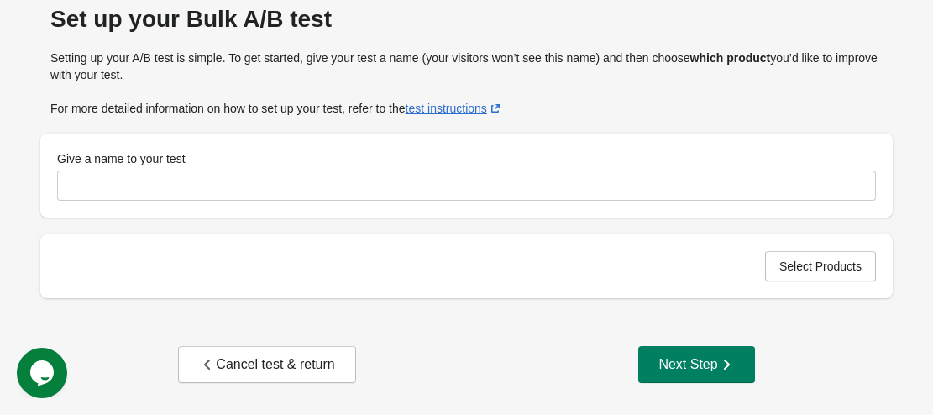
scroll to position [72, 0]
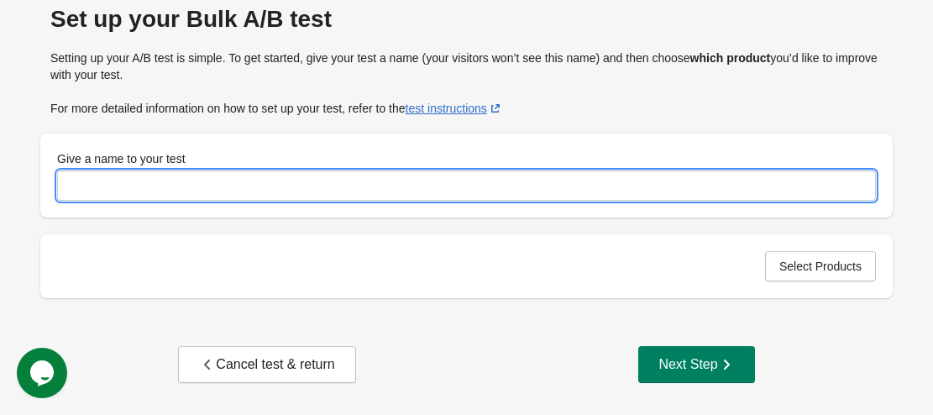
click at [418, 183] on input "Give a name to your test" at bounding box center [466, 186] width 819 height 30
type input "****"
click at [639, 357] on button "Next Step" at bounding box center [697, 364] width 116 height 37
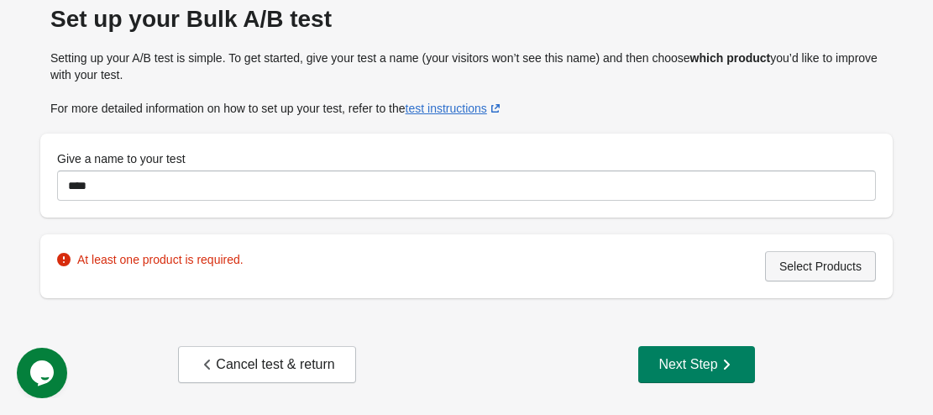
click at [789, 268] on span "Select Products" at bounding box center [821, 266] width 82 height 13
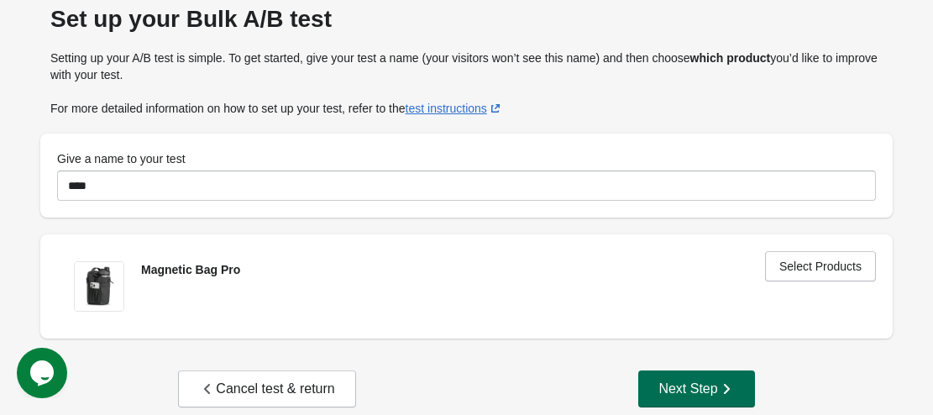
click at [696, 373] on button "Next Step" at bounding box center [697, 389] width 116 height 37
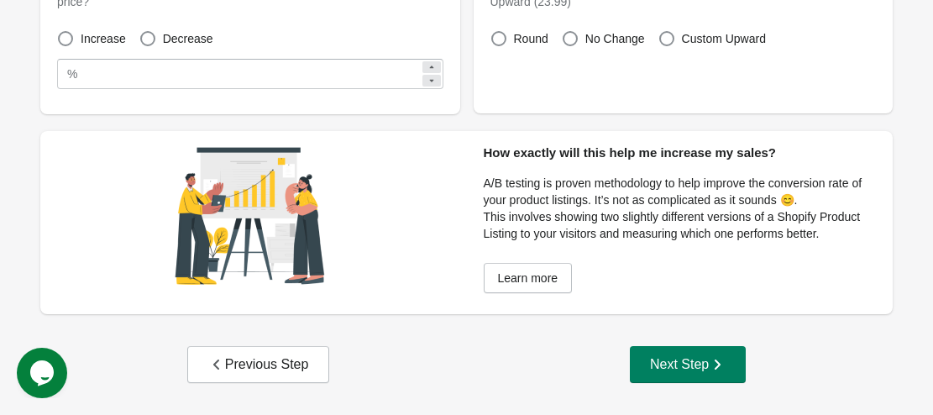
scroll to position [145, 0]
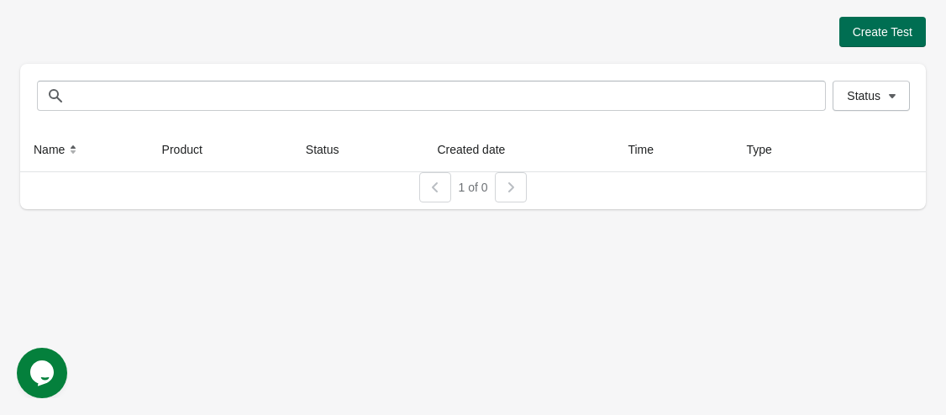
click at [894, 39] on button "Create Test" at bounding box center [882, 32] width 87 height 30
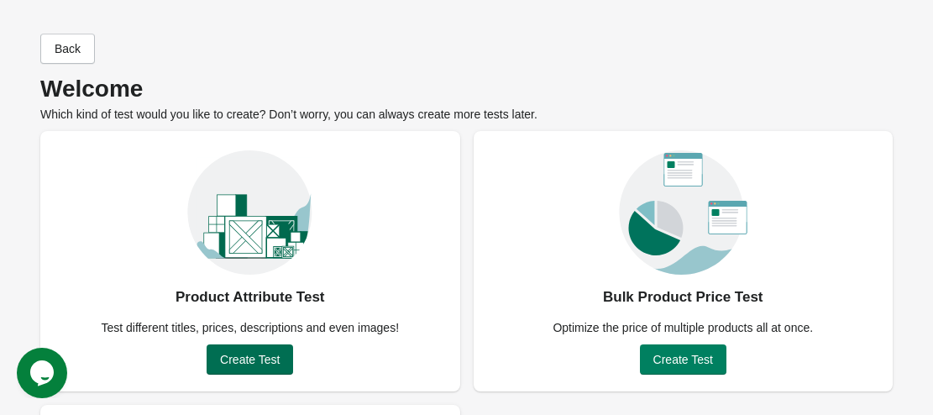
click at [259, 349] on button "Create Test" at bounding box center [250, 359] width 87 height 30
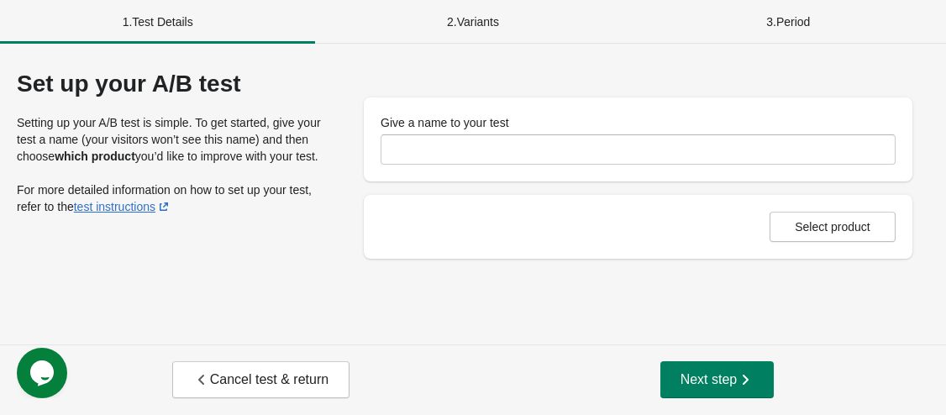
drag, startPoint x: 467, startPoint y: 167, endPoint x: 474, endPoint y: 155, distance: 13.5
click at [468, 167] on div "Give a name to your test" at bounding box center [638, 139] width 549 height 84
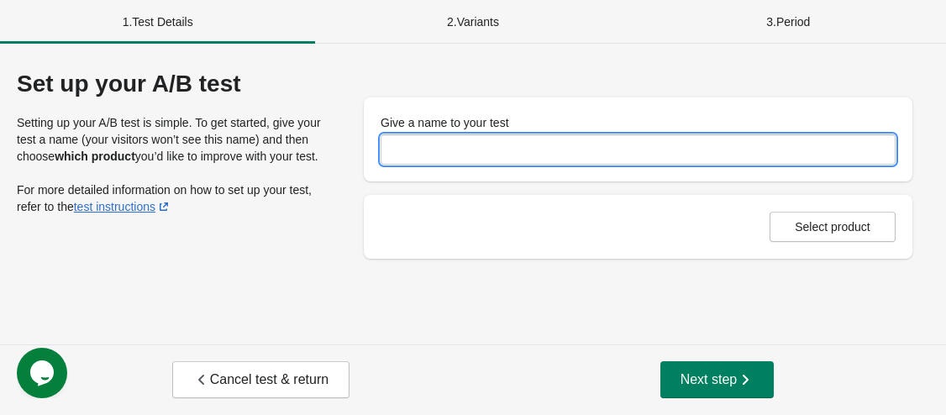
click at [474, 155] on input "Give a name to your test" at bounding box center [638, 149] width 515 height 30
type input "*****"
click at [793, 229] on span "Select product" at bounding box center [832, 226] width 97 height 13
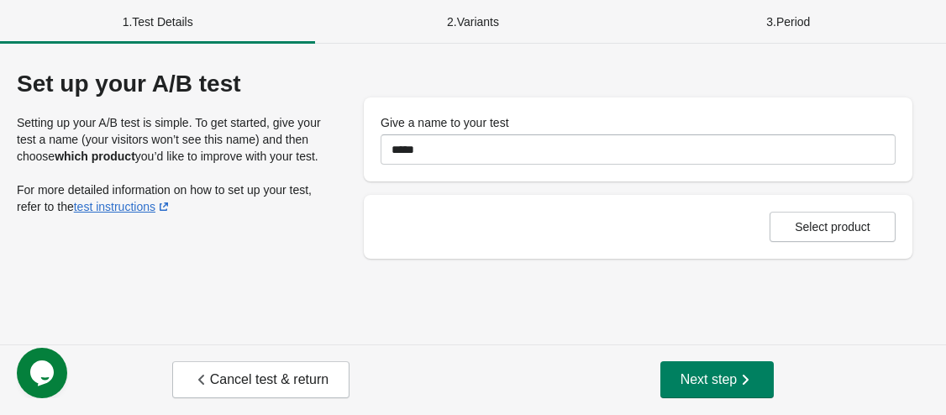
drag, startPoint x: 565, startPoint y: 228, endPoint x: 543, endPoint y: 222, distance: 22.6
click at [551, 224] on div "Select product" at bounding box center [638, 227] width 515 height 30
drag, startPoint x: 543, startPoint y: 222, endPoint x: 765, endPoint y: 240, distance: 222.6
click at [605, 232] on div "Select product" at bounding box center [638, 227] width 515 height 30
drag, startPoint x: 765, startPoint y: 239, endPoint x: 833, endPoint y: 240, distance: 68.9
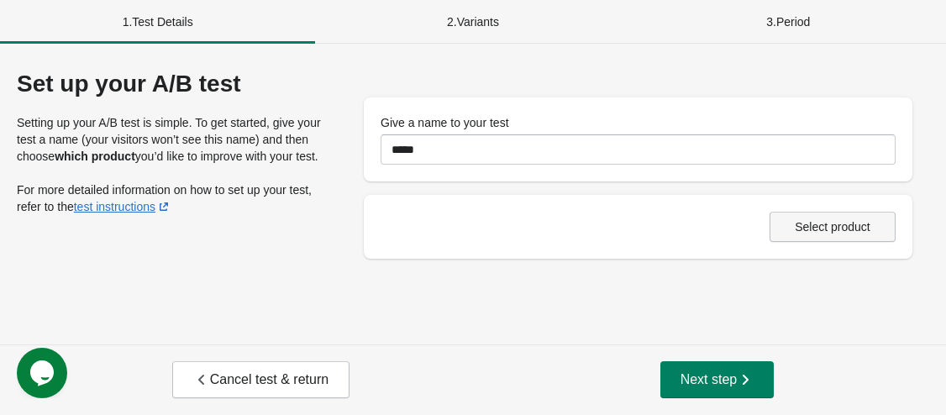
click at [796, 244] on div "Select product" at bounding box center [638, 227] width 549 height 64
click at [834, 240] on button "Select product" at bounding box center [833, 227] width 126 height 30
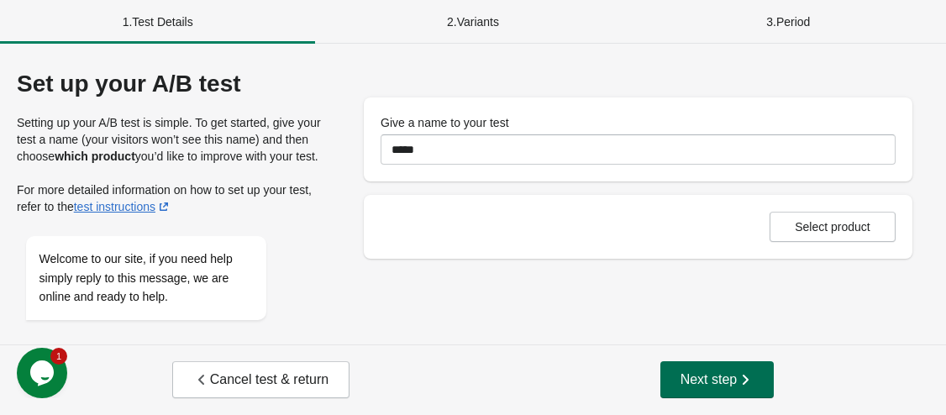
click at [746, 375] on icon "button" at bounding box center [745, 379] width 17 height 17
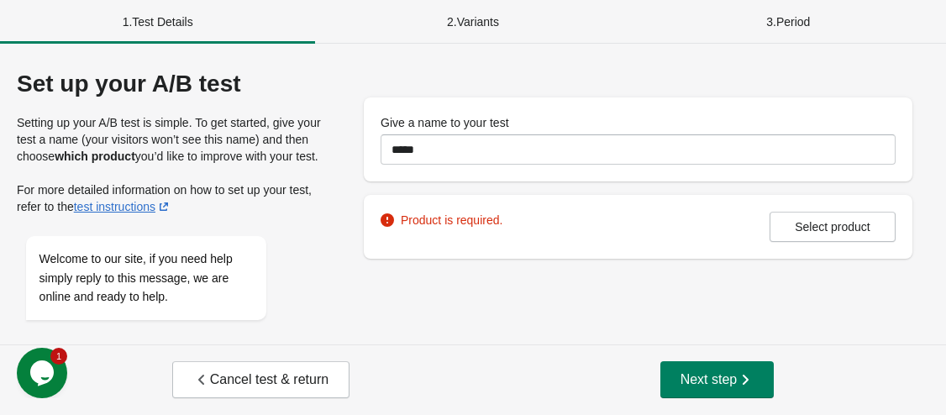
click at [823, 245] on div "Product is required. Select product" at bounding box center [638, 227] width 549 height 64
click at [824, 239] on button "Select product" at bounding box center [833, 227] width 126 height 30
click at [695, 375] on span "Next step" at bounding box center [718, 379] width 74 height 17
click at [645, 369] on div "Cancel test & return Next step" at bounding box center [473, 379] width 946 height 71
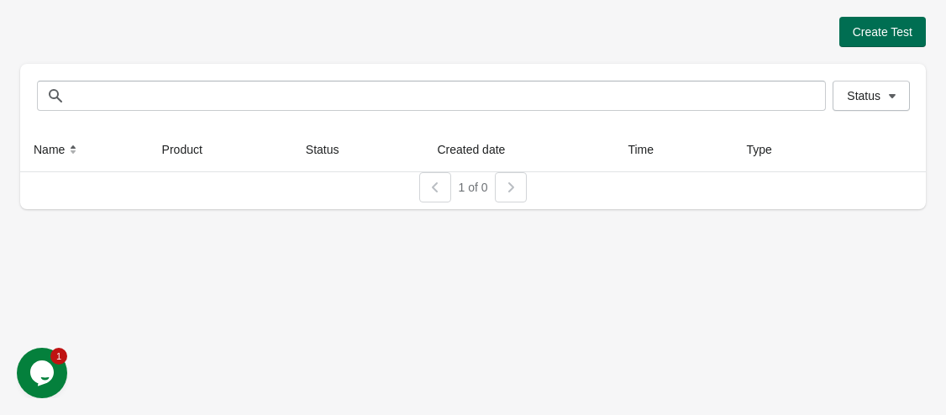
click at [894, 25] on span "Create Test" at bounding box center [883, 31] width 60 height 13
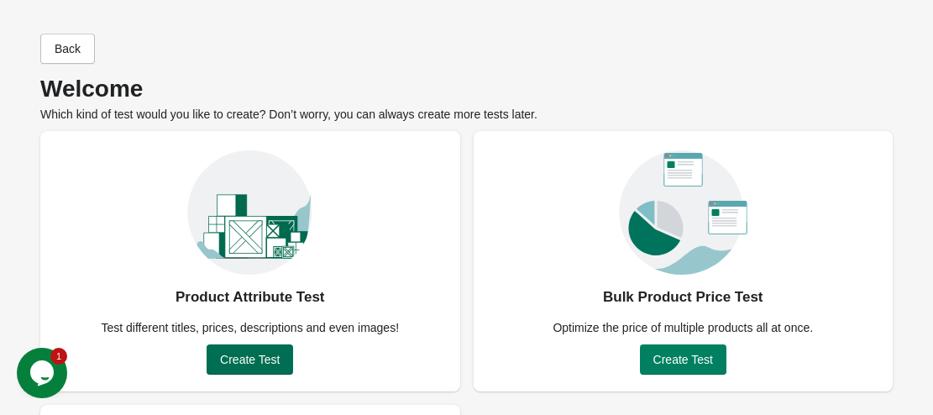
click at [255, 356] on span "Create Test" at bounding box center [250, 359] width 60 height 13
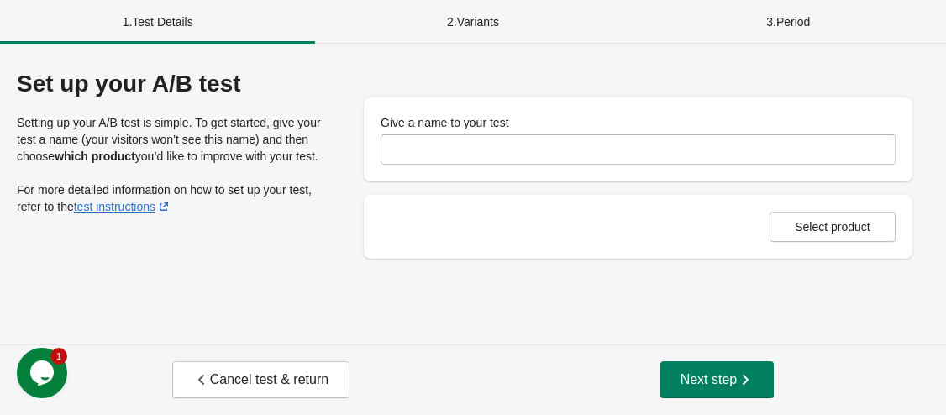
click at [488, 129] on label "Give a name to your test" at bounding box center [445, 122] width 129 height 17
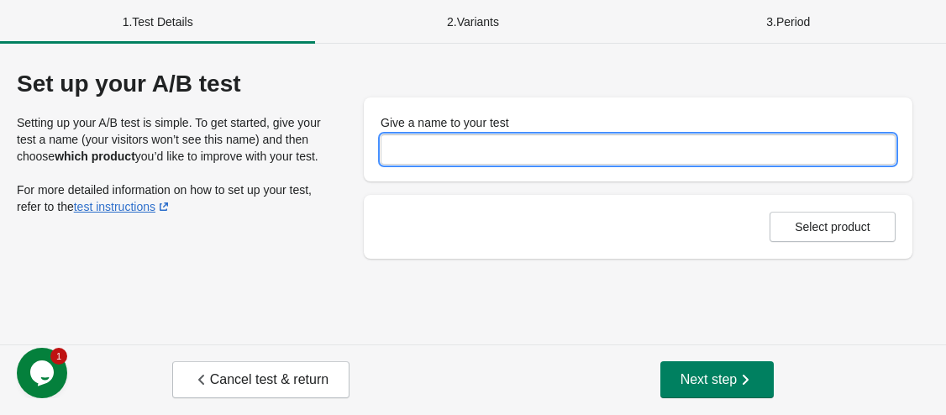
click at [488, 134] on input "Give a name to your test" at bounding box center [638, 149] width 515 height 30
click at [488, 139] on input "Give a name to your test" at bounding box center [638, 149] width 515 height 30
type input "********"
click at [804, 241] on button "Select product" at bounding box center [833, 227] width 126 height 30
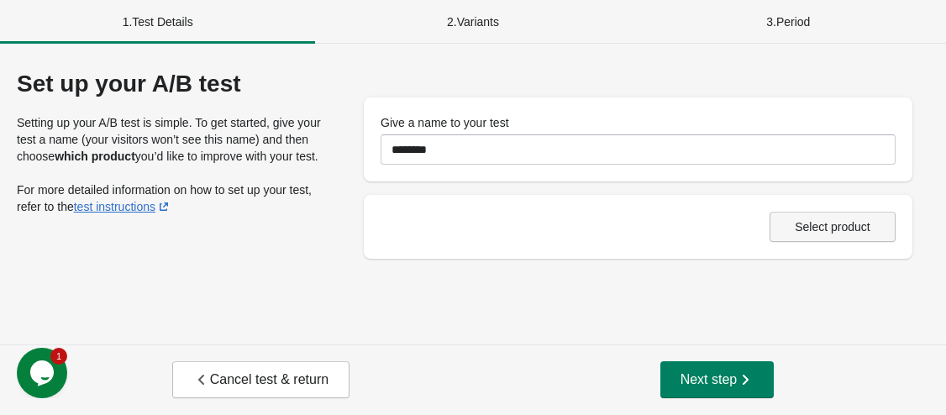
click at [836, 233] on span "Select product" at bounding box center [833, 226] width 76 height 13
click at [707, 376] on span "Next step" at bounding box center [718, 379] width 74 height 17
click at [226, 389] on button "Cancel test & return" at bounding box center [260, 379] width 177 height 37
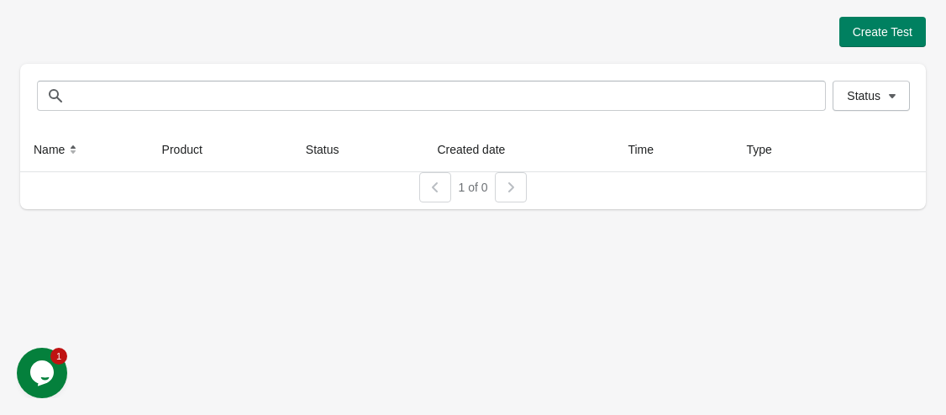
click at [398, 200] on div "1 of 0" at bounding box center [466, 181] width 919 height 44
drag, startPoint x: 445, startPoint y: 185, endPoint x: 488, endPoint y: 169, distance: 45.7
click at [454, 181] on div "1 of 0" at bounding box center [469, 184] width 113 height 37
click at [865, 28] on span "Create Test" at bounding box center [883, 31] width 60 height 13
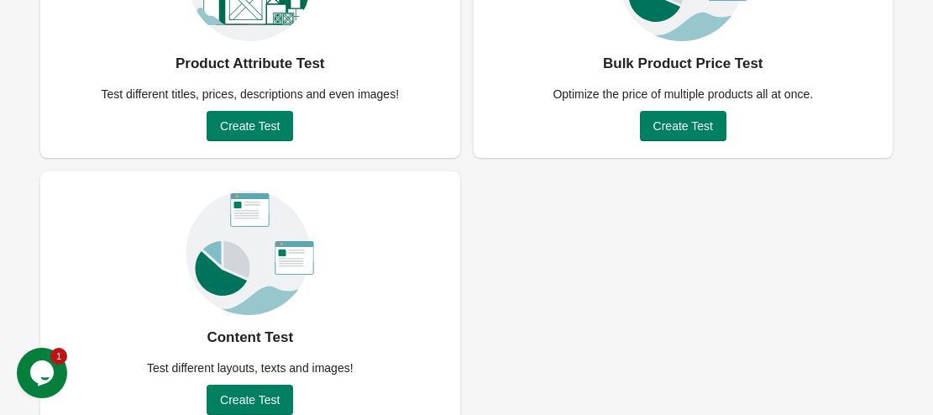
scroll to position [264, 0]
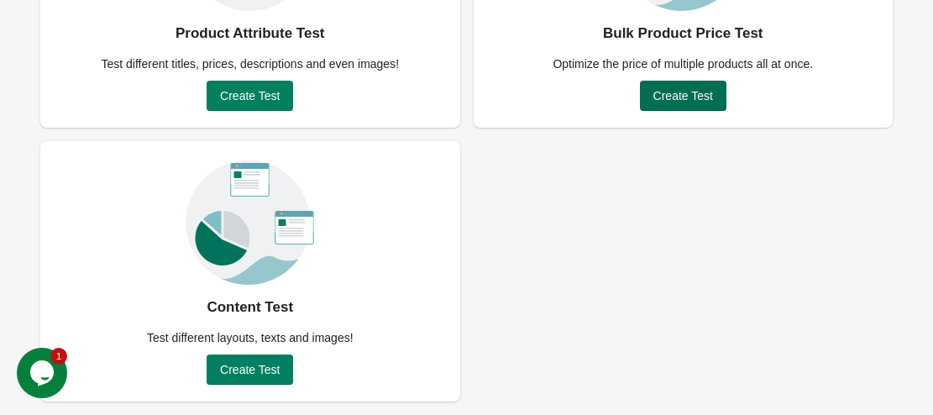
click at [712, 97] on span "Create Test" at bounding box center [684, 95] width 60 height 13
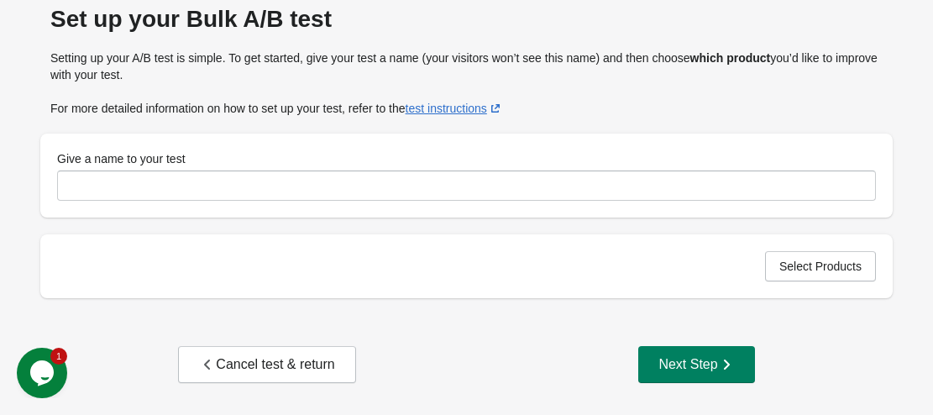
scroll to position [72, 0]
click at [405, 206] on div "Give a name to your test" at bounding box center [466, 176] width 853 height 84
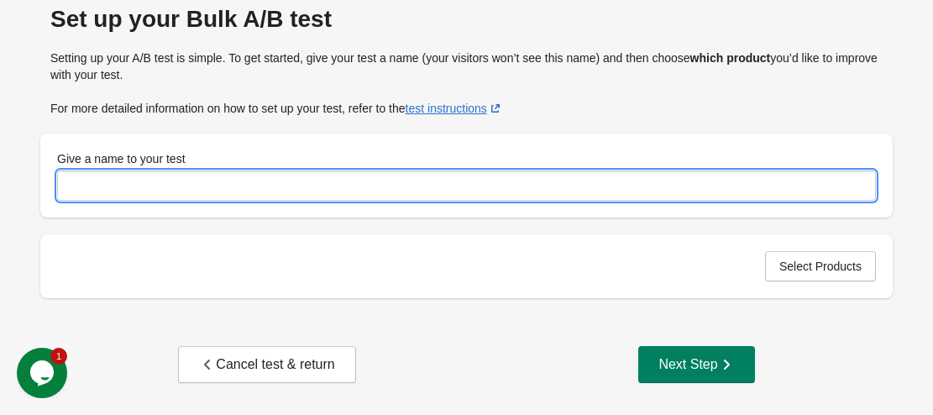
click at [411, 190] on input "Give a name to your test" at bounding box center [466, 186] width 819 height 30
type input "***"
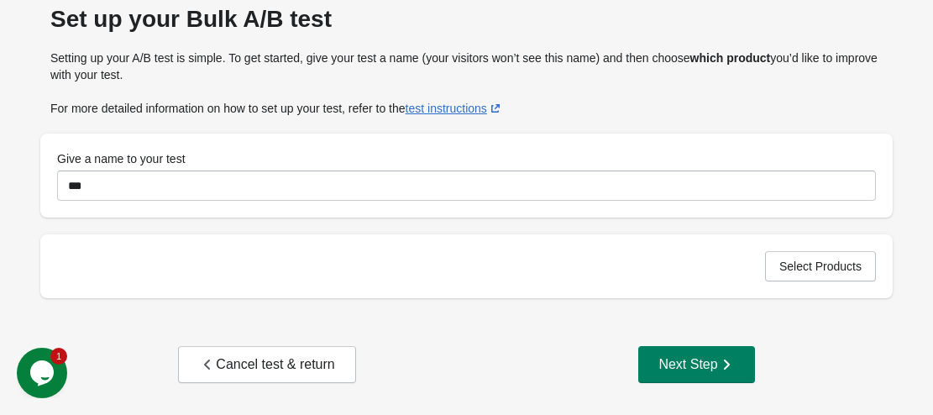
click at [811, 282] on div "Select Products" at bounding box center [466, 266] width 853 height 64
click at [785, 265] on span "Select Products" at bounding box center [821, 266] width 82 height 13
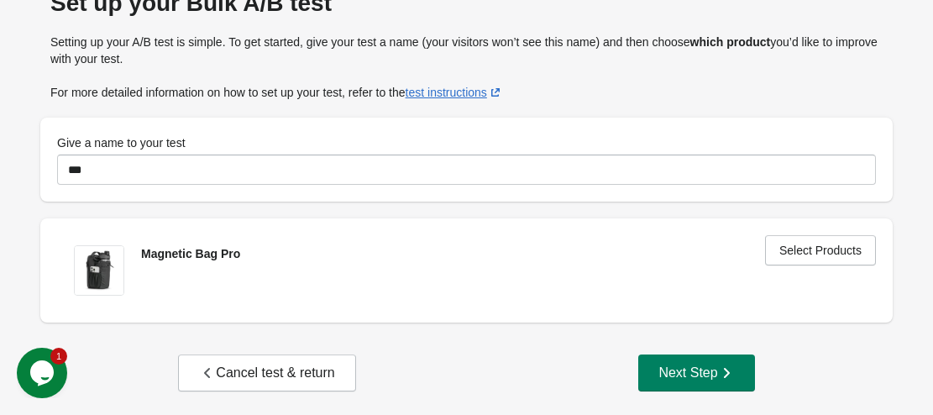
scroll to position [97, 0]
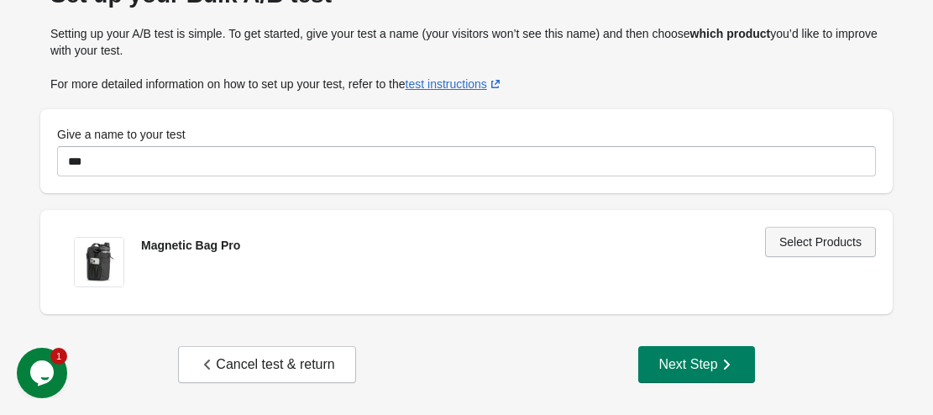
click at [798, 249] on span "Select Products" at bounding box center [821, 241] width 82 height 13
click at [674, 366] on div "Next Step" at bounding box center [697, 364] width 76 height 17
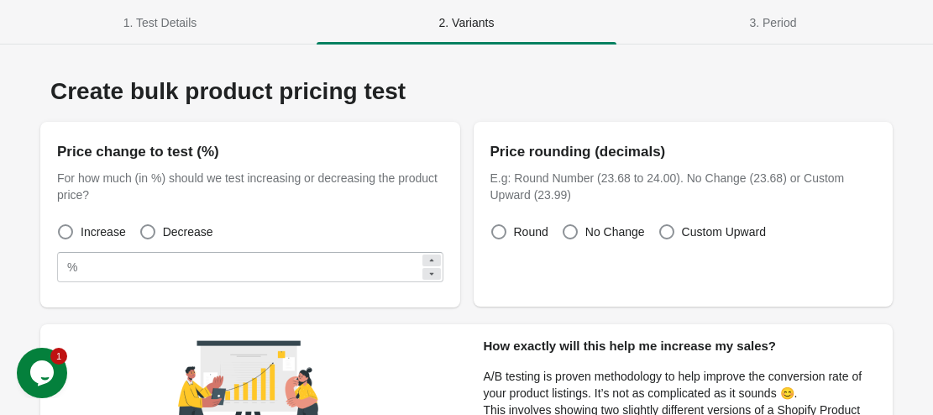
scroll to position [193, 0]
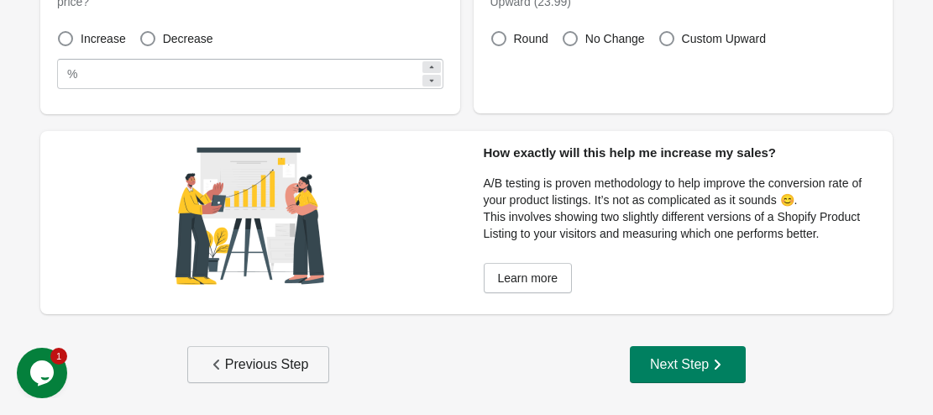
click at [320, 354] on button "Previous Step" at bounding box center [258, 364] width 143 height 37
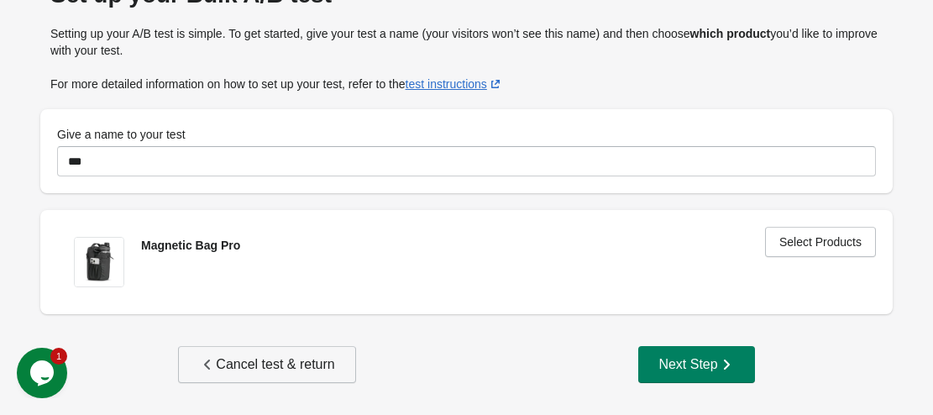
click at [320, 355] on button "Cancel test & return" at bounding box center [266, 364] width 177 height 37
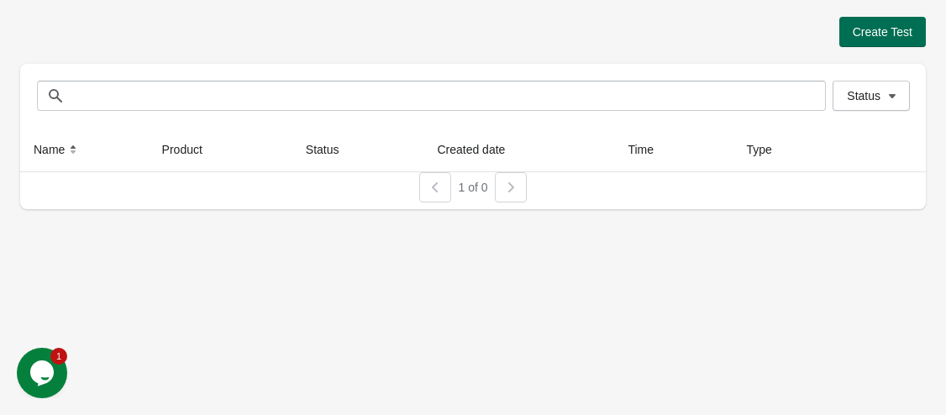
click at [893, 29] on span "Create Test" at bounding box center [883, 31] width 60 height 13
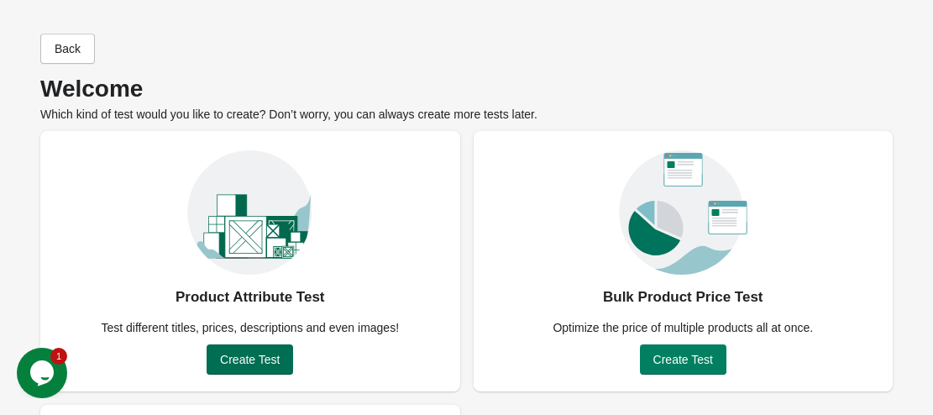
click at [218, 353] on button "Create Test" at bounding box center [250, 359] width 87 height 30
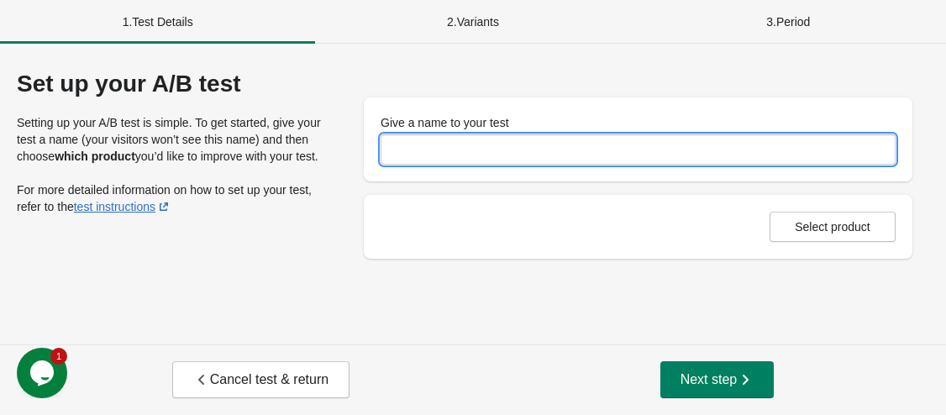
click at [537, 156] on input "Give a name to your test" at bounding box center [638, 149] width 515 height 30
click at [537, 155] on input "Give a name to your test" at bounding box center [638, 149] width 515 height 30
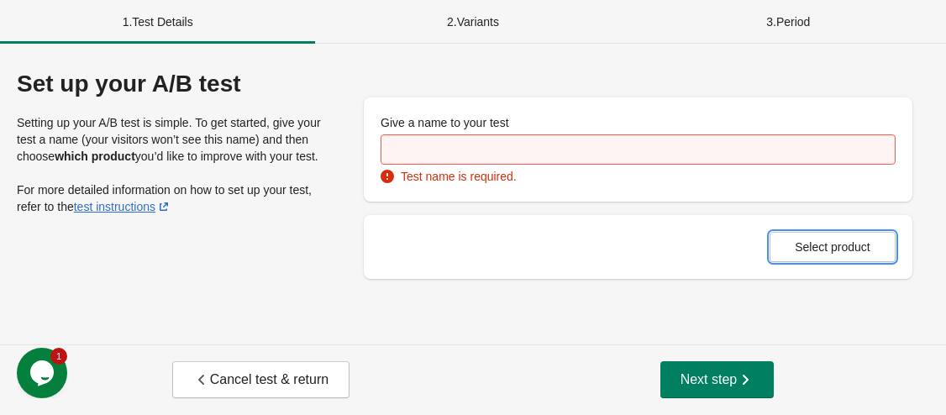
drag, startPoint x: 868, startPoint y: 223, endPoint x: 841, endPoint y: 221, distance: 27.0
click at [863, 223] on div "Select product" at bounding box center [638, 247] width 549 height 64
click at [886, 280] on div "Set up your A/B test Setting up your A/B test is simple. To get started, give y…" at bounding box center [473, 194] width 946 height 301
click at [849, 253] on span "Select product" at bounding box center [833, 246] width 76 height 13
click at [522, 165] on div "Give a name to your test Test name is required." at bounding box center [638, 149] width 515 height 71
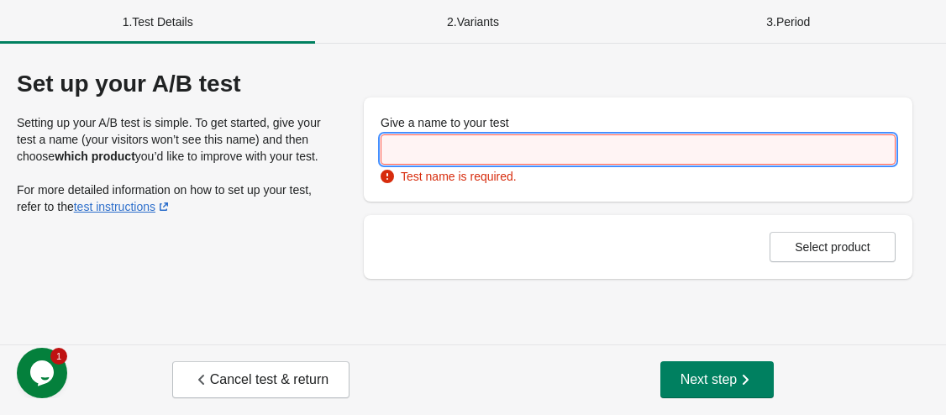
click at [528, 146] on input "Give a name to your test" at bounding box center [638, 149] width 515 height 30
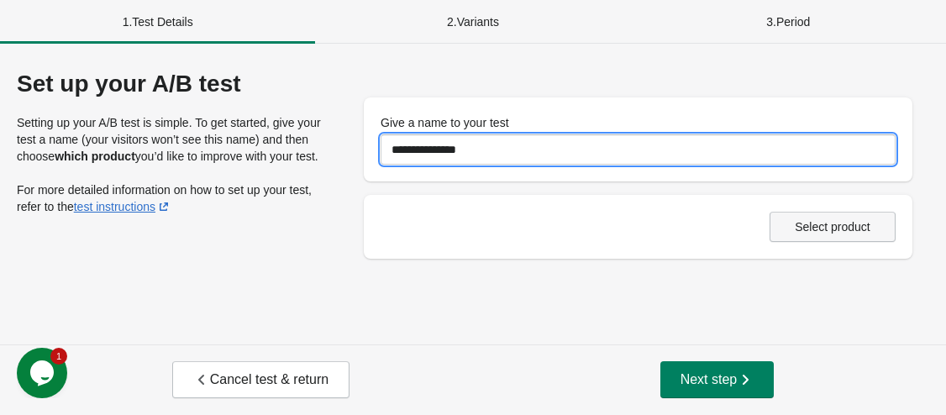
type input "**********"
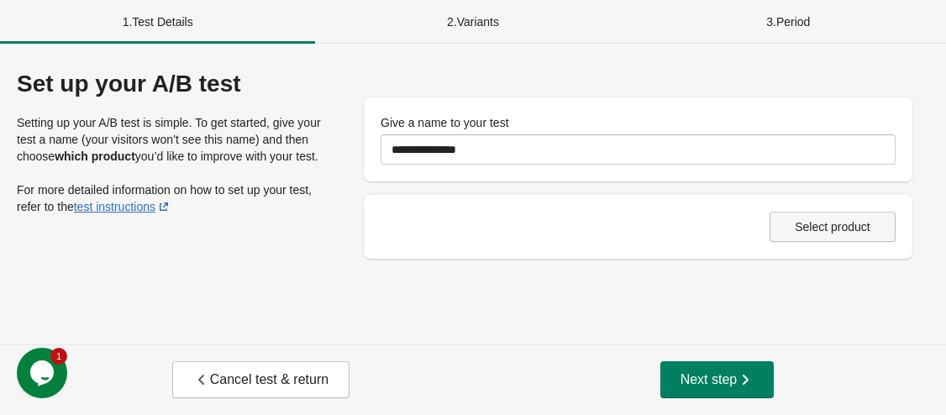
click at [815, 222] on span "Select product" at bounding box center [833, 226] width 76 height 13
click at [732, 385] on span "Next step" at bounding box center [718, 379] width 74 height 17
click at [840, 234] on button "Select product" at bounding box center [833, 227] width 126 height 30
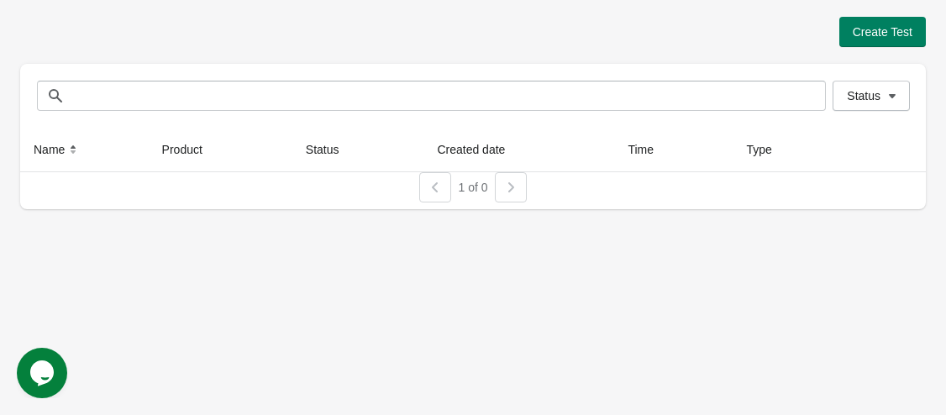
click at [891, 14] on div "Create Test Status Status Name Product Status Created date Time Type 1 of 0" at bounding box center [473, 108] width 906 height 216
click at [876, 30] on span "Create Test" at bounding box center [883, 31] width 60 height 13
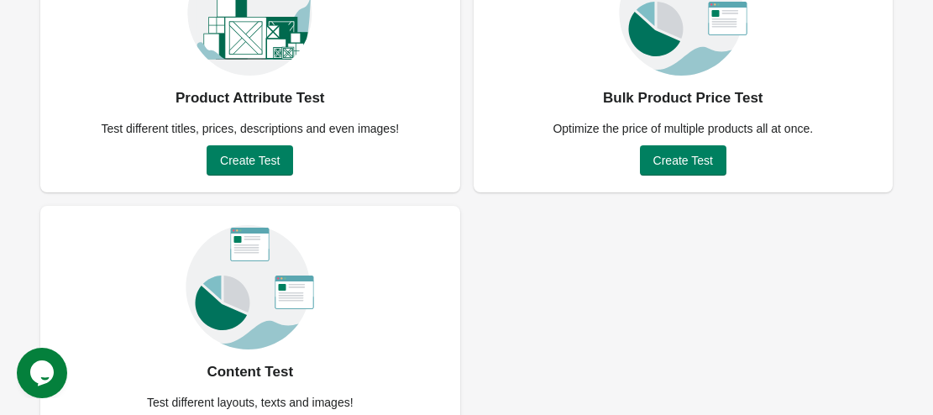
scroll to position [202, 0]
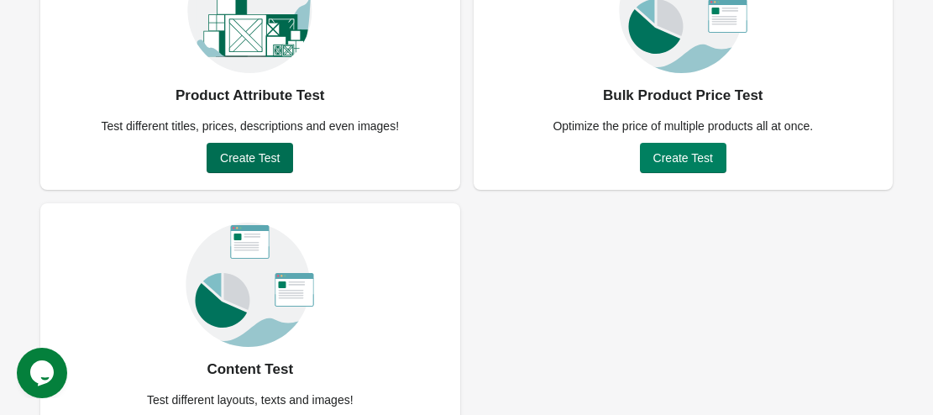
drag, startPoint x: 262, startPoint y: 180, endPoint x: 262, endPoint y: 162, distance: 17.6
click at [262, 177] on div "Product Attribute Test Test different titles, prices, descriptions and even ima…" at bounding box center [250, 59] width 420 height 260
click at [262, 162] on span "Create Test" at bounding box center [250, 157] width 60 height 13
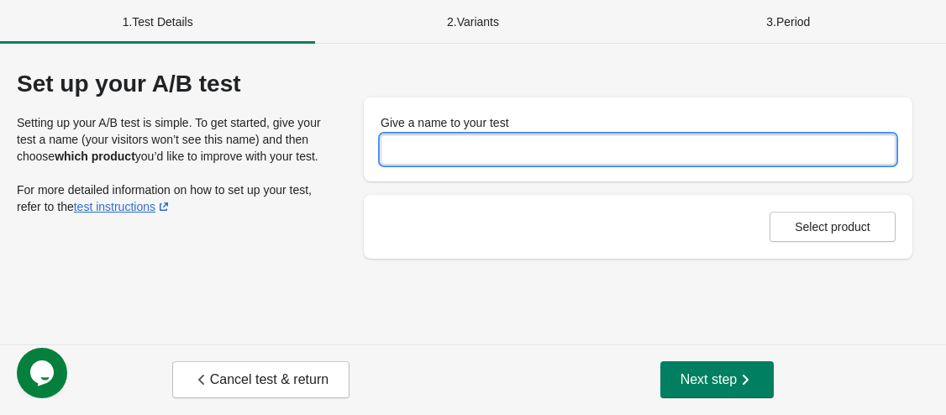
click at [486, 146] on input "Give a name to your test" at bounding box center [638, 149] width 515 height 30
type input "********"
drag, startPoint x: 762, startPoint y: 216, endPoint x: 778, endPoint y: 223, distance: 17.3
click at [768, 218] on div "Select product" at bounding box center [638, 227] width 515 height 30
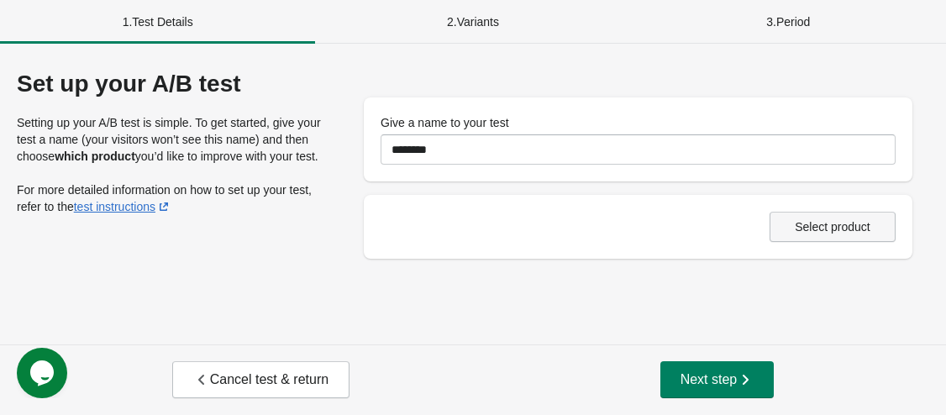
click at [806, 229] on span "Select product" at bounding box center [833, 226] width 76 height 13
click at [755, 381] on button "Next step" at bounding box center [717, 379] width 114 height 37
drag, startPoint x: 755, startPoint y: 381, endPoint x: 854, endPoint y: 218, distance: 191.5
click at [759, 382] on button "Next step" at bounding box center [717, 379] width 114 height 37
drag, startPoint x: 865, startPoint y: 202, endPoint x: 861, endPoint y: 221, distance: 19.6
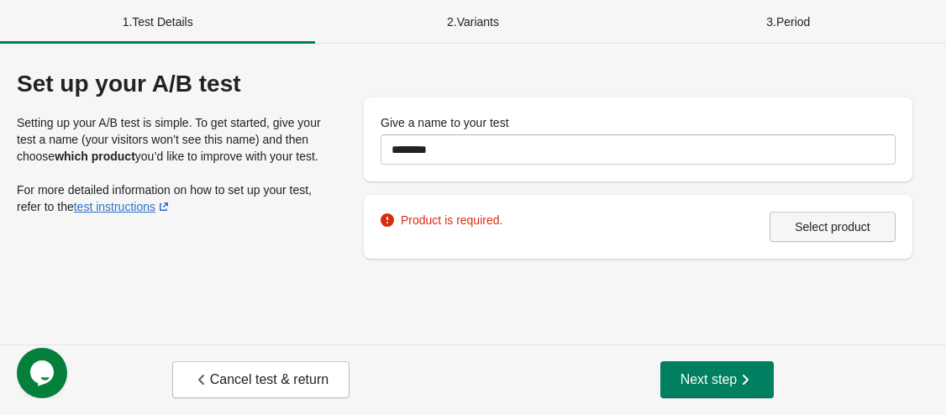
click at [862, 213] on div "Product is required. Select product" at bounding box center [638, 227] width 549 height 64
click at [859, 232] on span "Select product" at bounding box center [833, 226] width 76 height 13
click at [433, 221] on div "Product is required." at bounding box center [442, 220] width 122 height 17
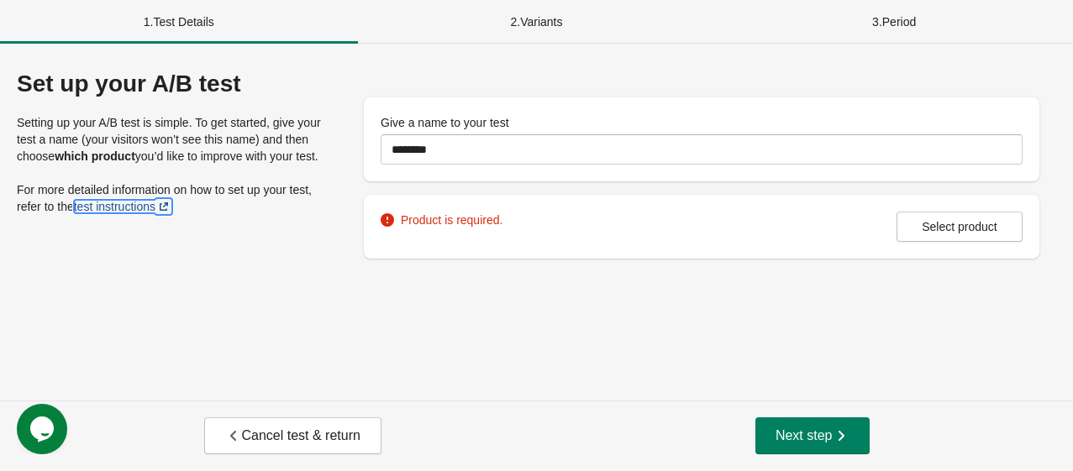
click at [96, 205] on link "test instructions" at bounding box center [123, 206] width 98 height 13
click at [911, 244] on div "Product is required. Select product" at bounding box center [701, 227] width 675 height 64
click at [918, 231] on span "Select product" at bounding box center [959, 226] width 97 height 13
click at [917, 29] on div "3 . Period" at bounding box center [894, 22] width 358 height 44
drag, startPoint x: 903, startPoint y: 28, endPoint x: 552, endPoint y: 20, distance: 351.3
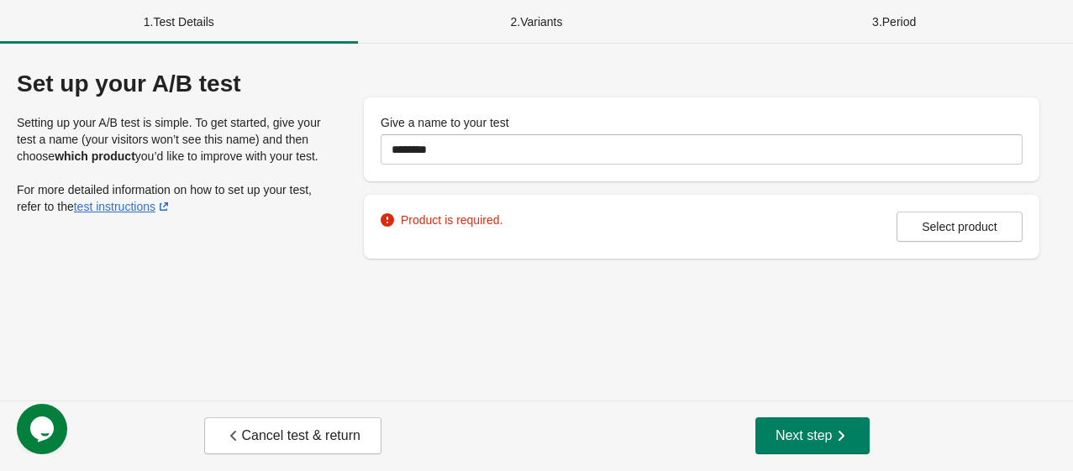
click at [889, 25] on div "3 . Period" at bounding box center [894, 22] width 358 height 44
click at [540, 20] on div "2 . Variants" at bounding box center [537, 22] width 358 height 44
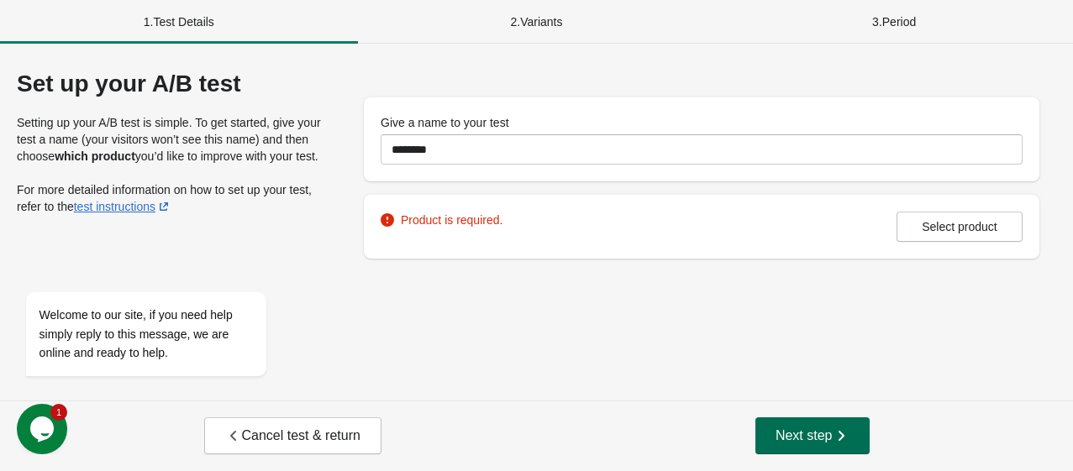
click at [785, 414] on button "Next step" at bounding box center [812, 436] width 114 height 37
drag, startPoint x: 785, startPoint y: 428, endPoint x: 595, endPoint y: 461, distance: 192.7
click at [786, 414] on span "Next step" at bounding box center [812, 436] width 74 height 17
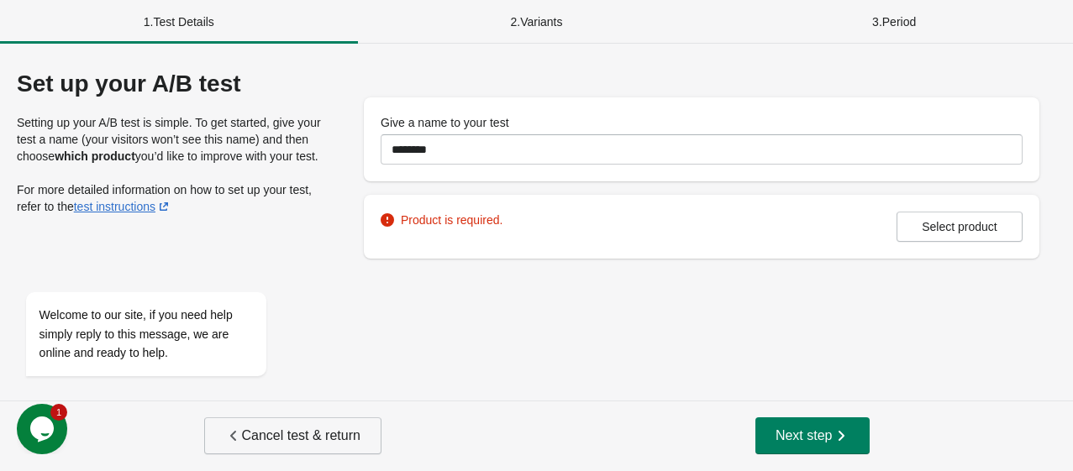
drag, startPoint x: 267, startPoint y: 411, endPoint x: 284, endPoint y: 430, distance: 25.6
click at [270, 414] on div "Cancel test & return Next step" at bounding box center [536, 436] width 1073 height 71
click at [284, 414] on span "Cancel test & return" at bounding box center [292, 436] width 135 height 17
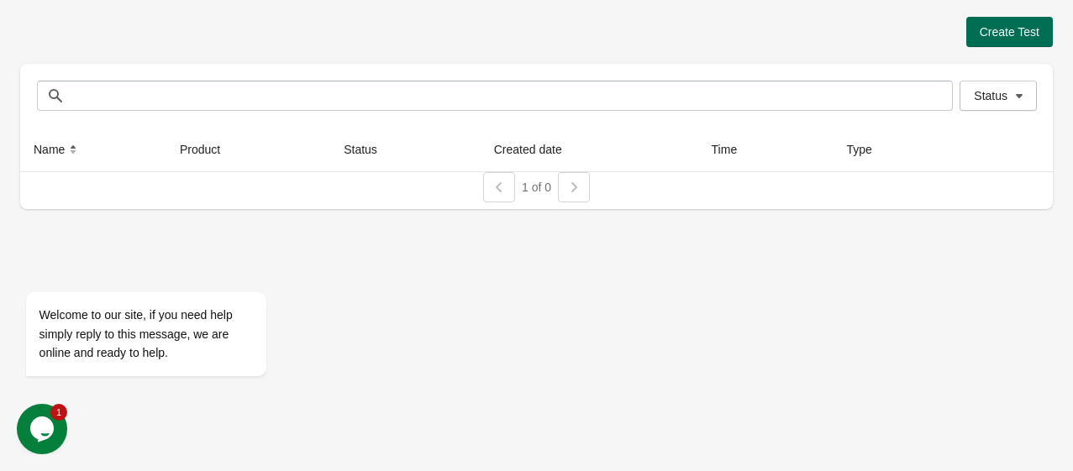
click at [945, 45] on button "Create Test" at bounding box center [1009, 32] width 87 height 30
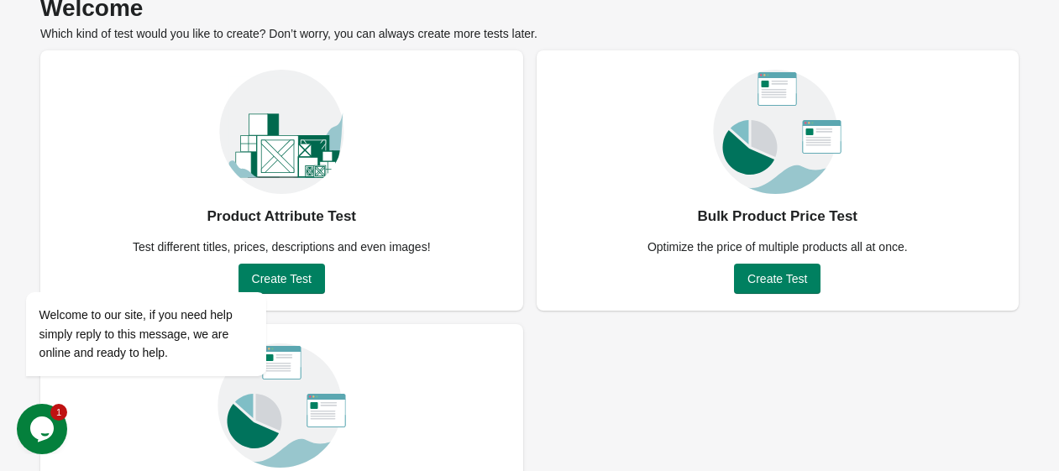
scroll to position [207, 0]
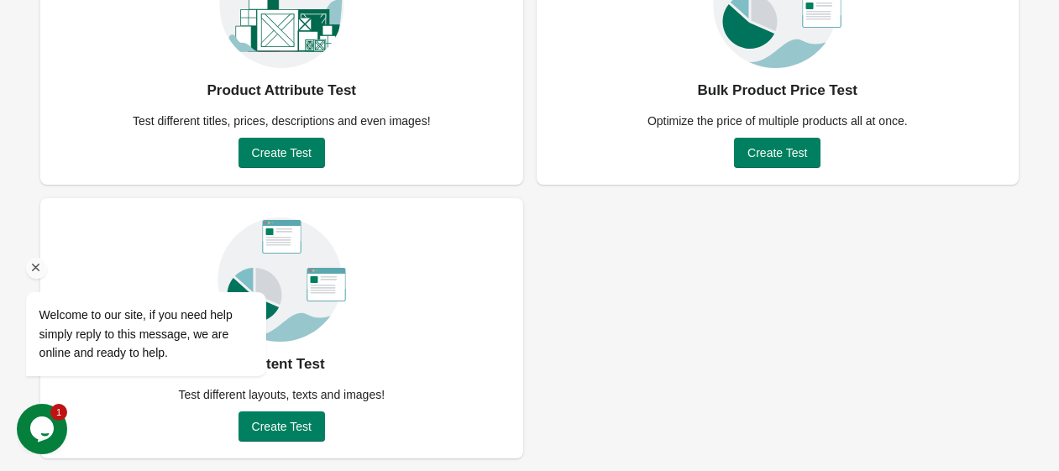
click at [298, 159] on div "Welcome to our site, if you need help simply reply to this message, we are onli…" at bounding box center [168, 265] width 302 height 255
click at [235, 139] on div "Product Attribute Test Test different titles, prices, descriptions and even ima…" at bounding box center [281, 54] width 483 height 260
drag, startPoint x: 254, startPoint y: 149, endPoint x: 253, endPoint y: 282, distance: 133.6
click at [254, 149] on div "Welcome to our site, if you need help simply reply to this message, we are onli…" at bounding box center [168, 265] width 302 height 255
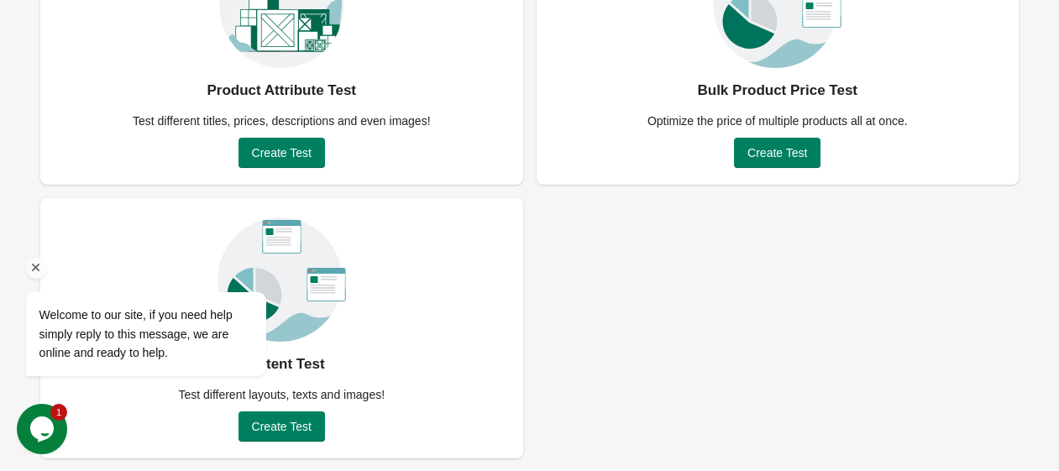
drag, startPoint x: 47, startPoint y: 263, endPoint x: 35, endPoint y: 270, distance: 13.5
click at [42, 265] on div at bounding box center [168, 268] width 285 height 21
click at [35, 270] on icon "Chat attention grabber" at bounding box center [36, 267] width 15 height 15
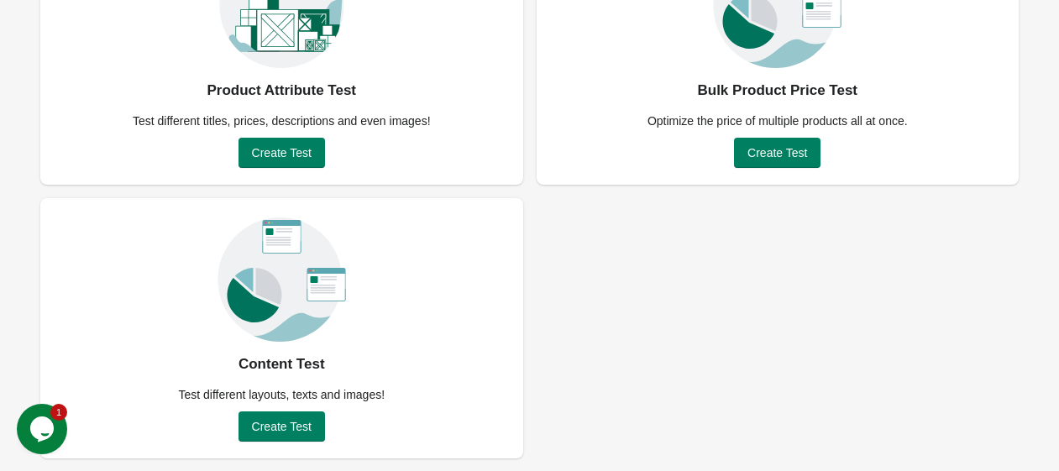
click at [330, 130] on div "Product Attribute Test Test different titles, prices, descriptions and even ima…" at bounding box center [281, 54] width 483 height 260
click at [307, 160] on button "Create Test" at bounding box center [282, 153] width 87 height 30
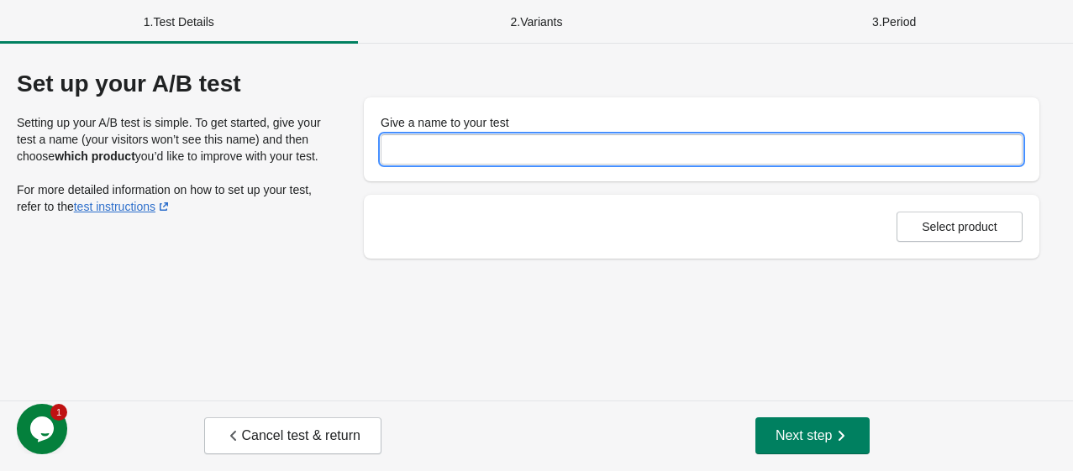
click at [466, 160] on input "Give a name to your test" at bounding box center [702, 149] width 642 height 30
type input "*****"
click at [943, 227] on span "Select product" at bounding box center [960, 226] width 76 height 13
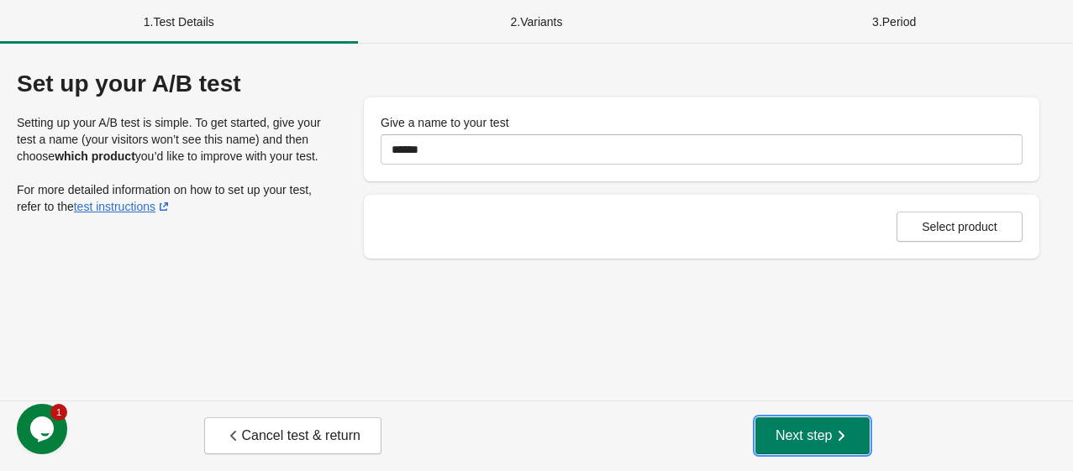
drag, startPoint x: 841, startPoint y: 432, endPoint x: 783, endPoint y: 250, distance: 190.5
click at [820, 305] on div "1 . Test Details 2 . Variants 3 . Period Set up your A/B test Setting up your A…" at bounding box center [536, 235] width 1073 height 471
click at [849, 227] on div "Select product" at bounding box center [702, 227] width 642 height 30
click at [942, 238] on button "Select product" at bounding box center [959, 227] width 126 height 30
click at [933, 229] on span "Select product" at bounding box center [960, 226] width 76 height 13
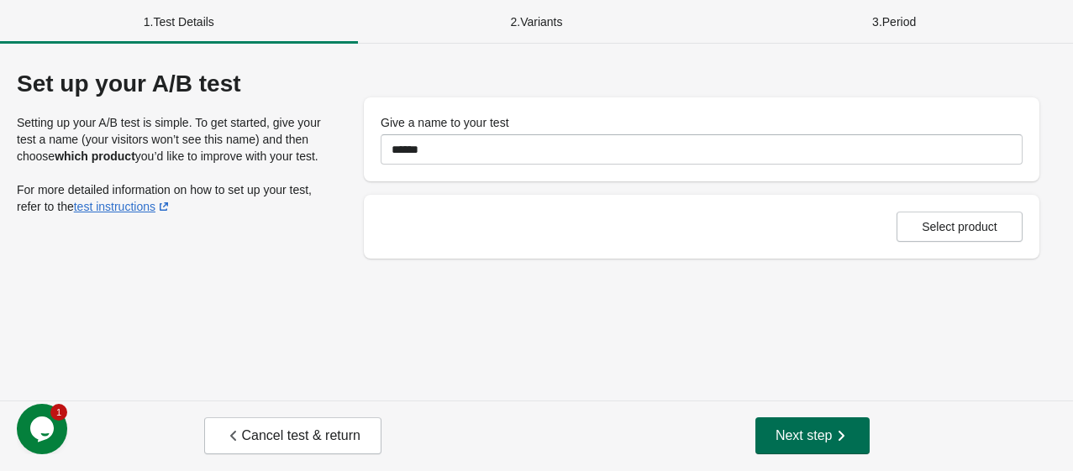
click at [787, 414] on span "Next step" at bounding box center [812, 436] width 74 height 17
